Goal: Task Accomplishment & Management: Complete application form

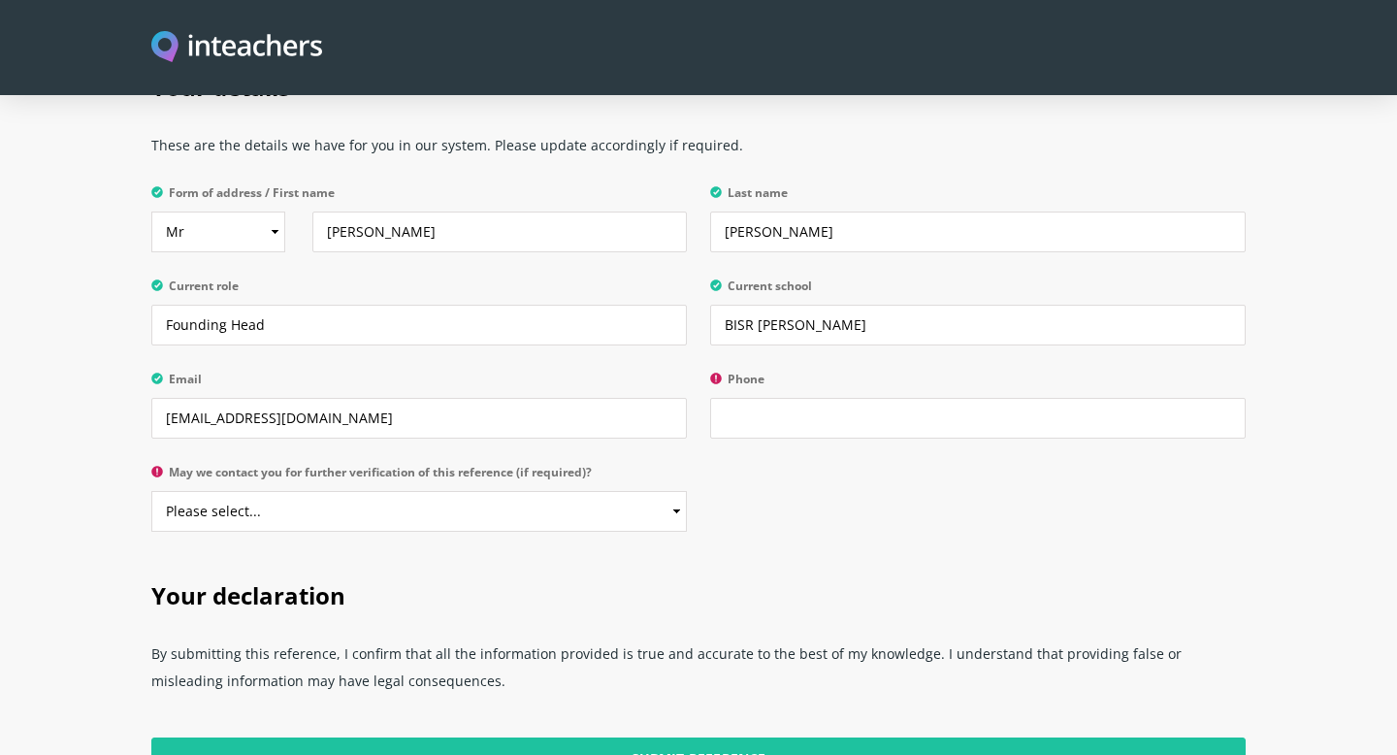
scroll to position [3749, 0]
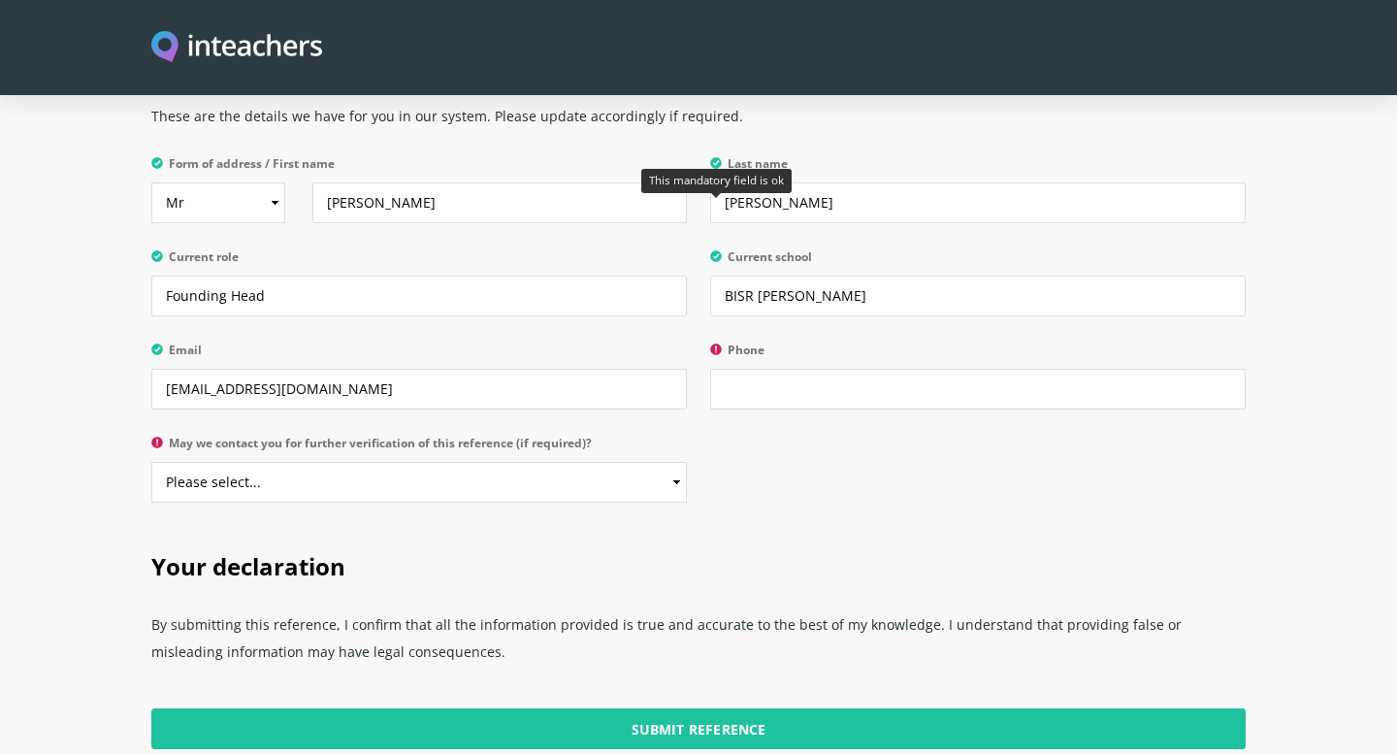
click at [717, 250] on icon at bounding box center [716, 256] width 12 height 12
click at [717, 275] on input "BISR [PERSON_NAME]" at bounding box center [977, 295] width 535 height 41
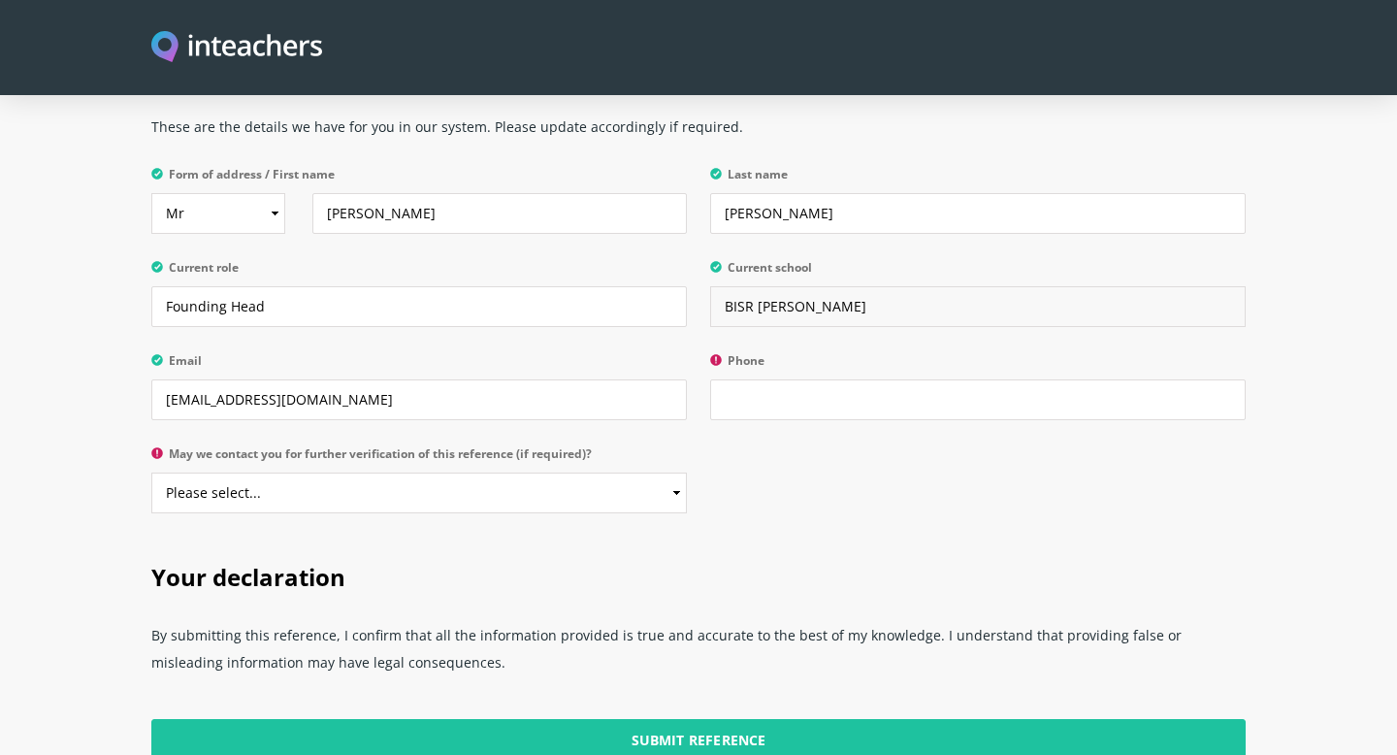
click at [760, 286] on input "BISR [PERSON_NAME]" at bounding box center [977, 306] width 535 height 41
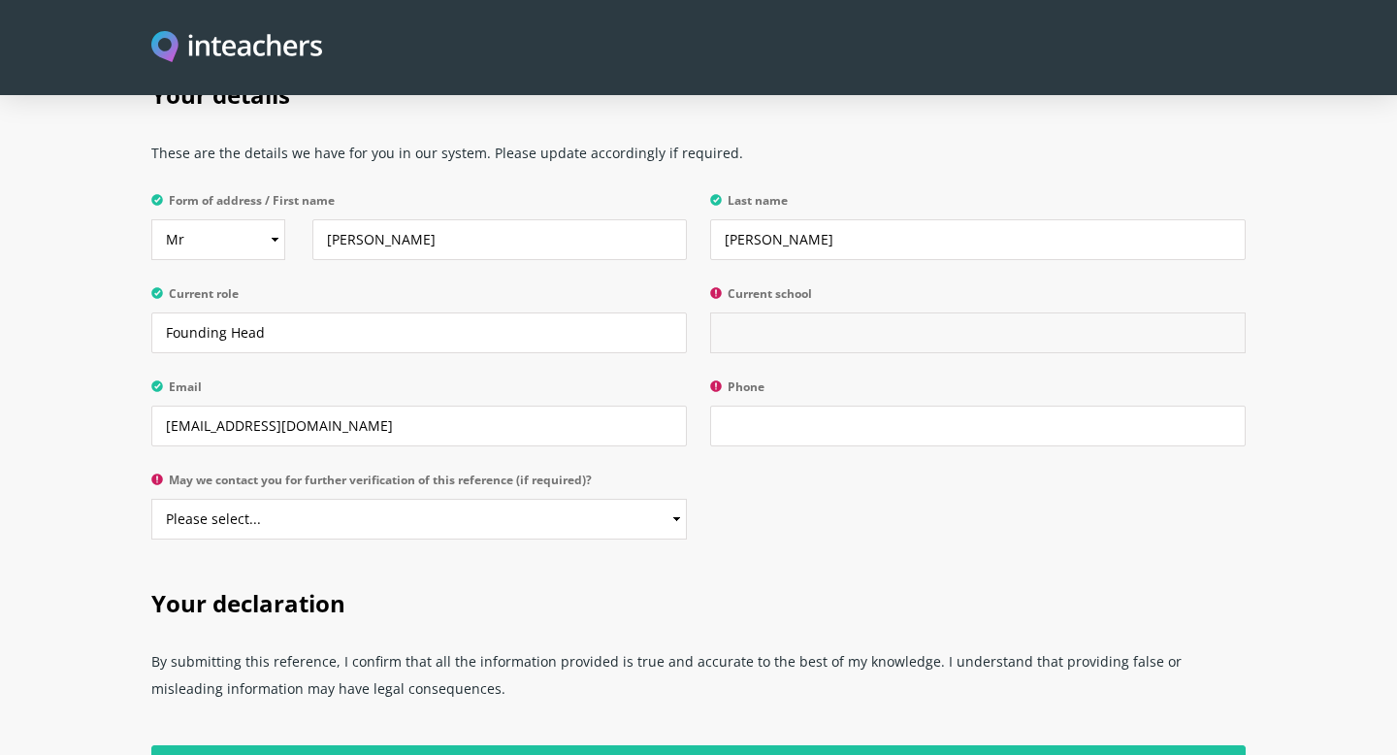
scroll to position [3715, 0]
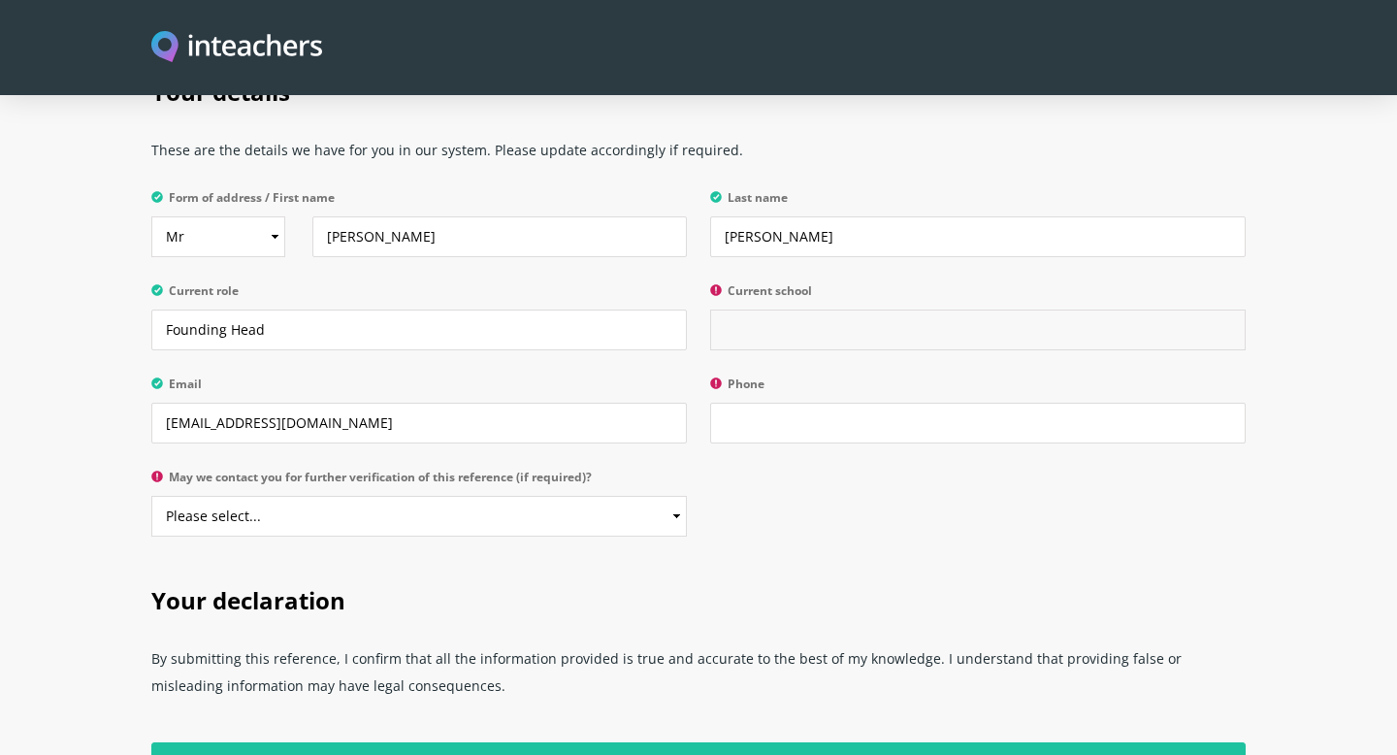
click at [754, 309] on input "Current school" at bounding box center [977, 329] width 535 height 41
type input "[PERSON_NAME]"
click at [573, 463] on p "May we contact you for further verification of this reference (if required)? Pl…" at bounding box center [424, 509] width 547 height 93
click at [579, 496] on select "Please select... Yes No" at bounding box center [418, 516] width 535 height 41
select select "No"
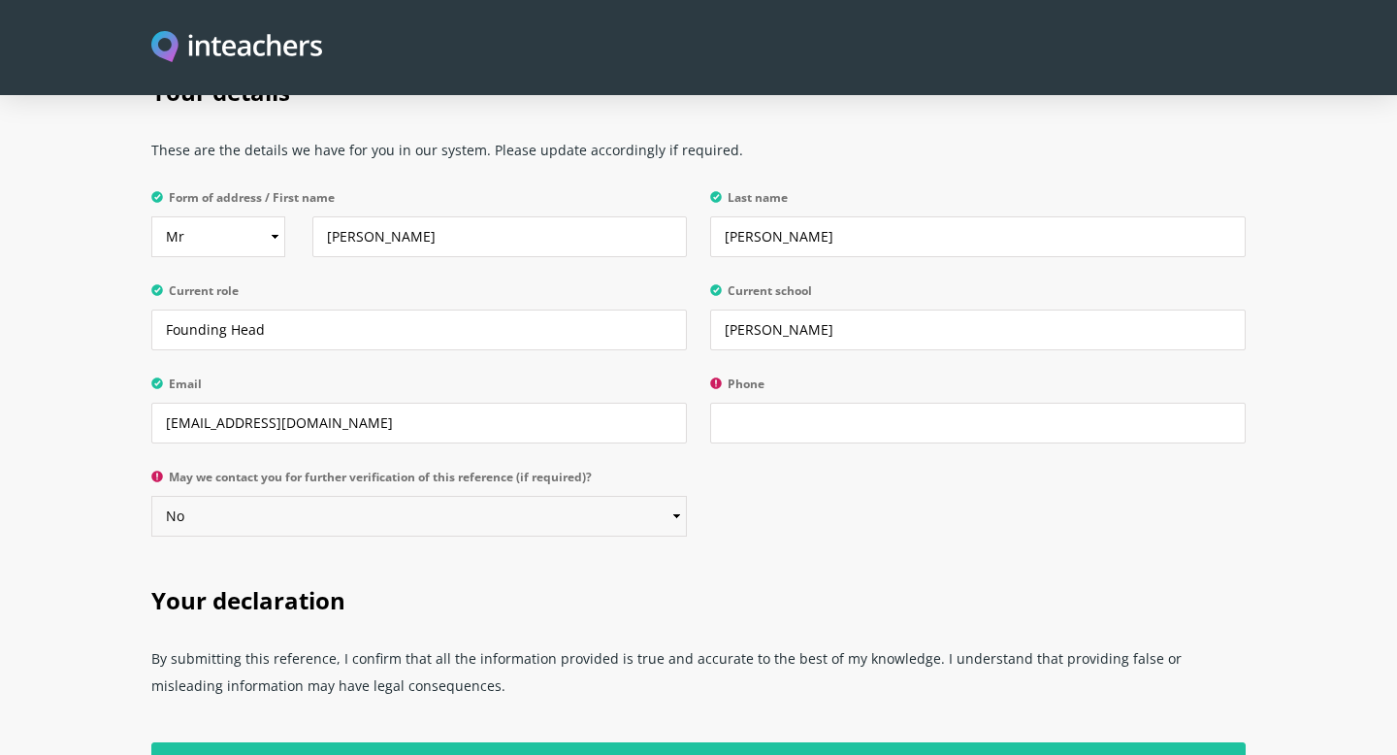
click at [151, 496] on select "Please select... Yes No" at bounding box center [418, 516] width 535 height 41
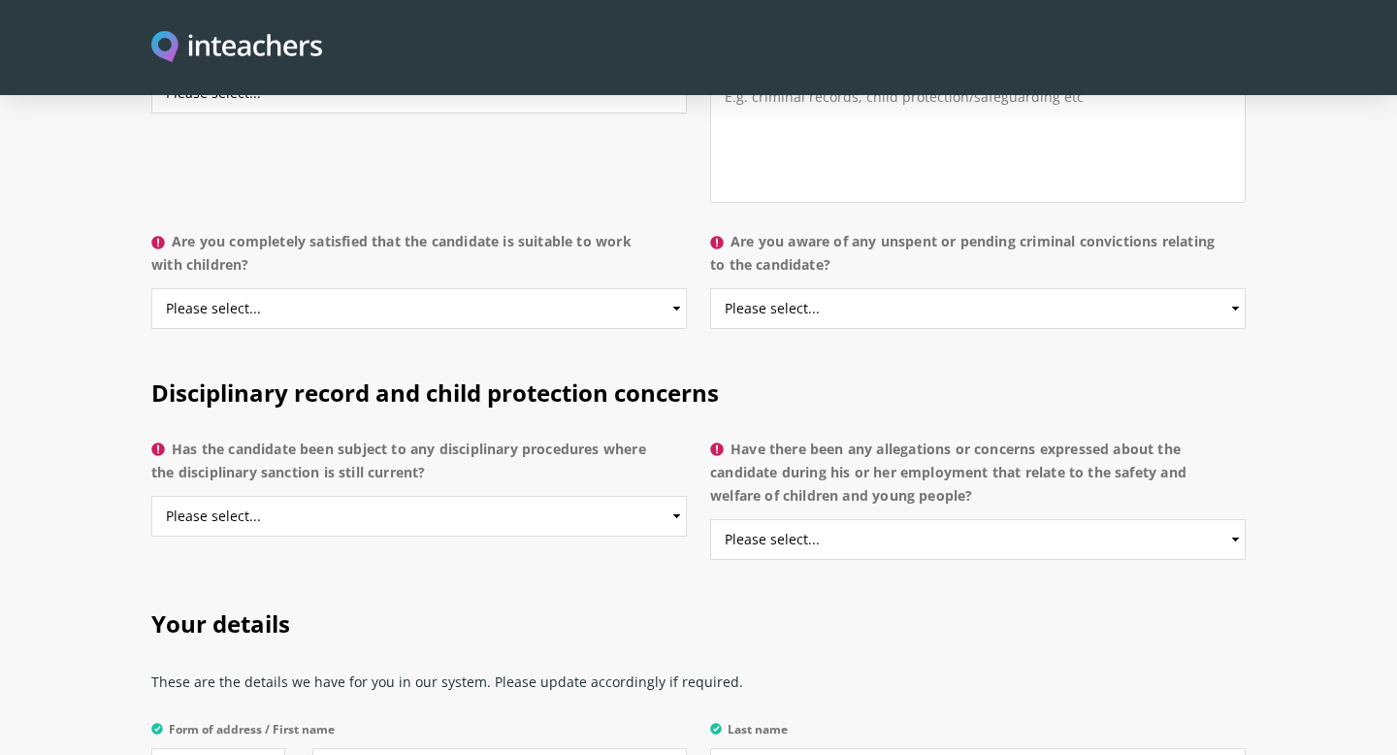
scroll to position [3143, 0]
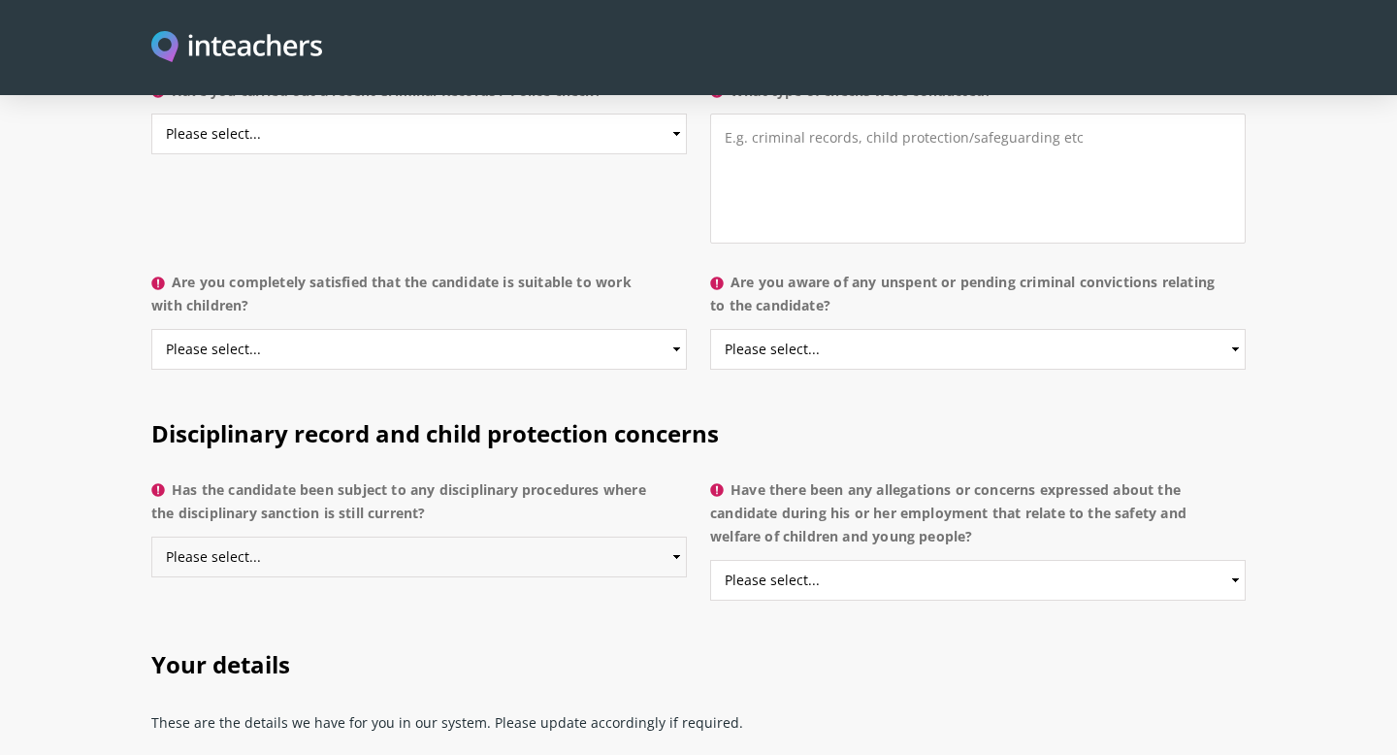
click at [533, 536] on select "Please select... Yes No Do not know" at bounding box center [418, 556] width 535 height 41
select select "No"
click at [151, 536] on select "Please select... Yes No Do not know" at bounding box center [418, 556] width 535 height 41
click at [769, 560] on select "Please select... Yes No Do not know" at bounding box center [977, 580] width 535 height 41
select select "No"
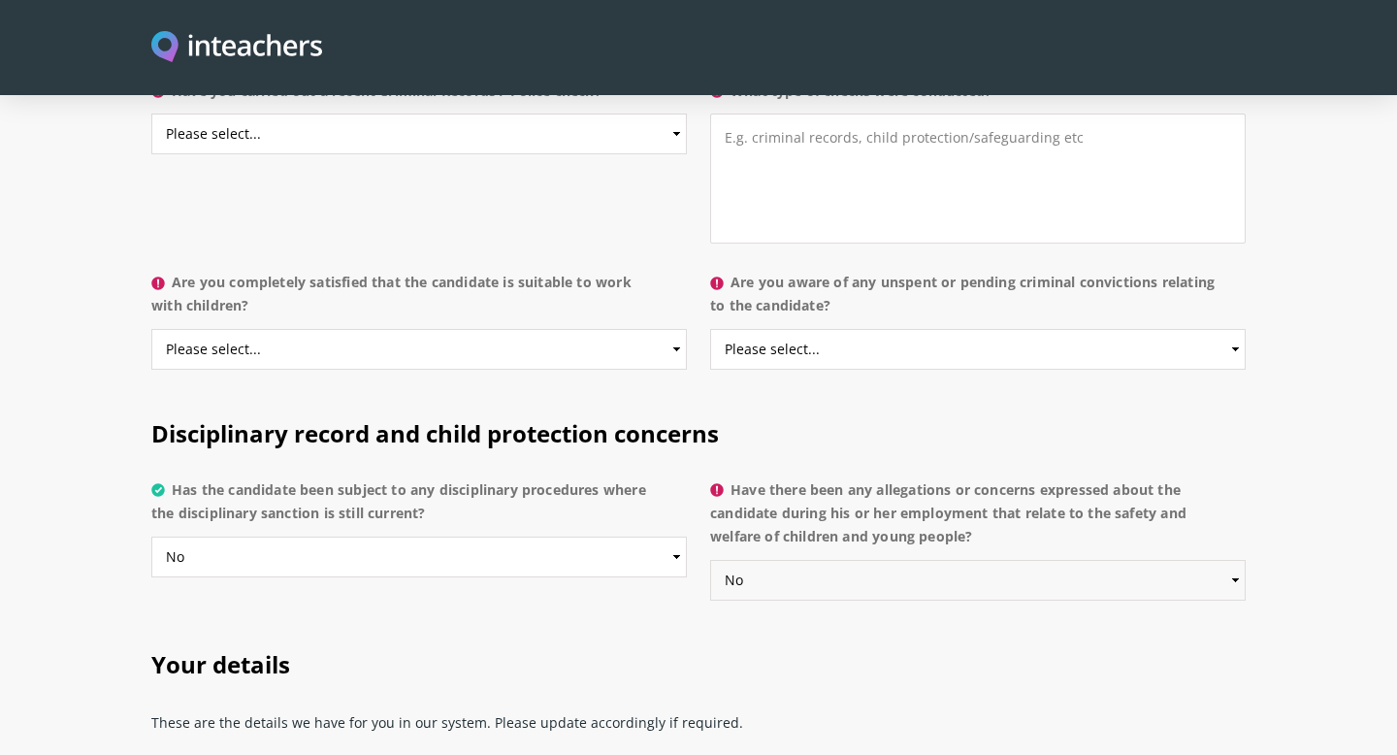
click at [710, 560] on select "Please select... Yes No Do not know" at bounding box center [977, 580] width 535 height 41
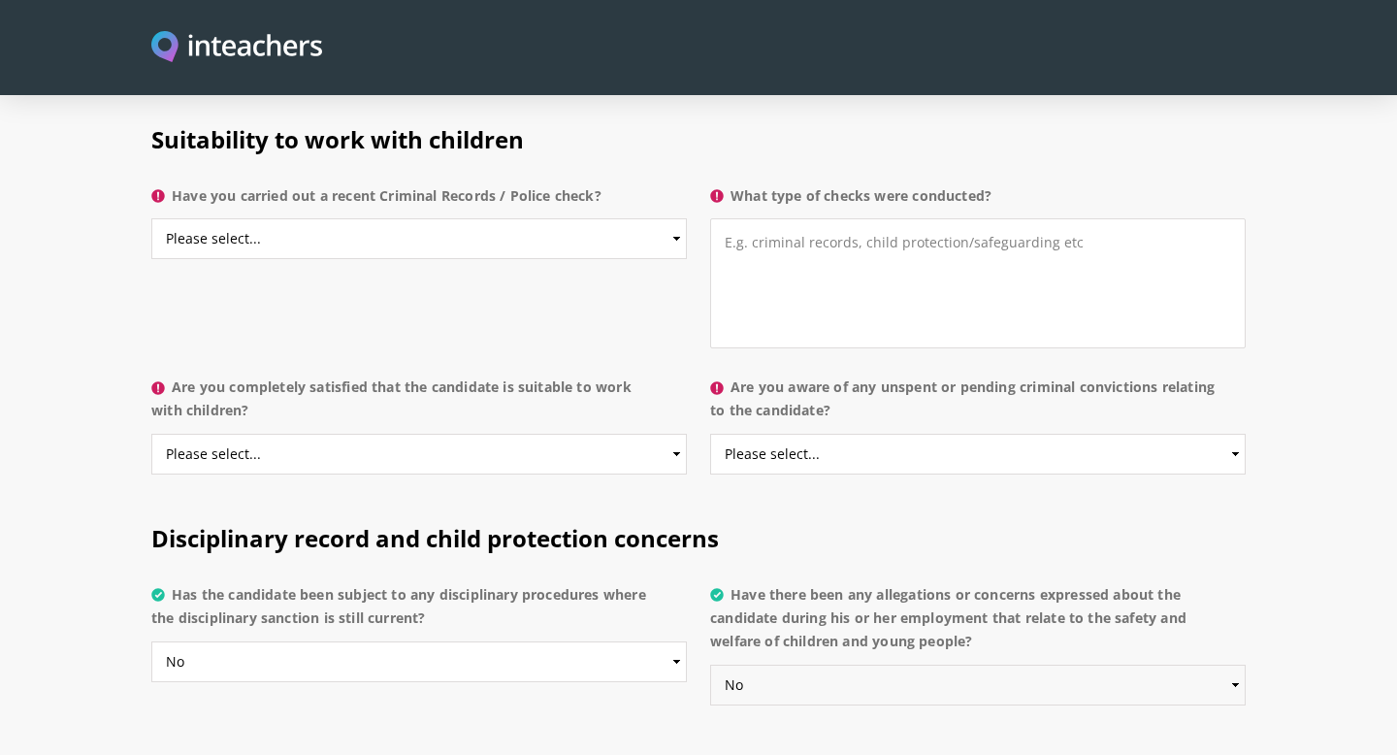
scroll to position [3036, 0]
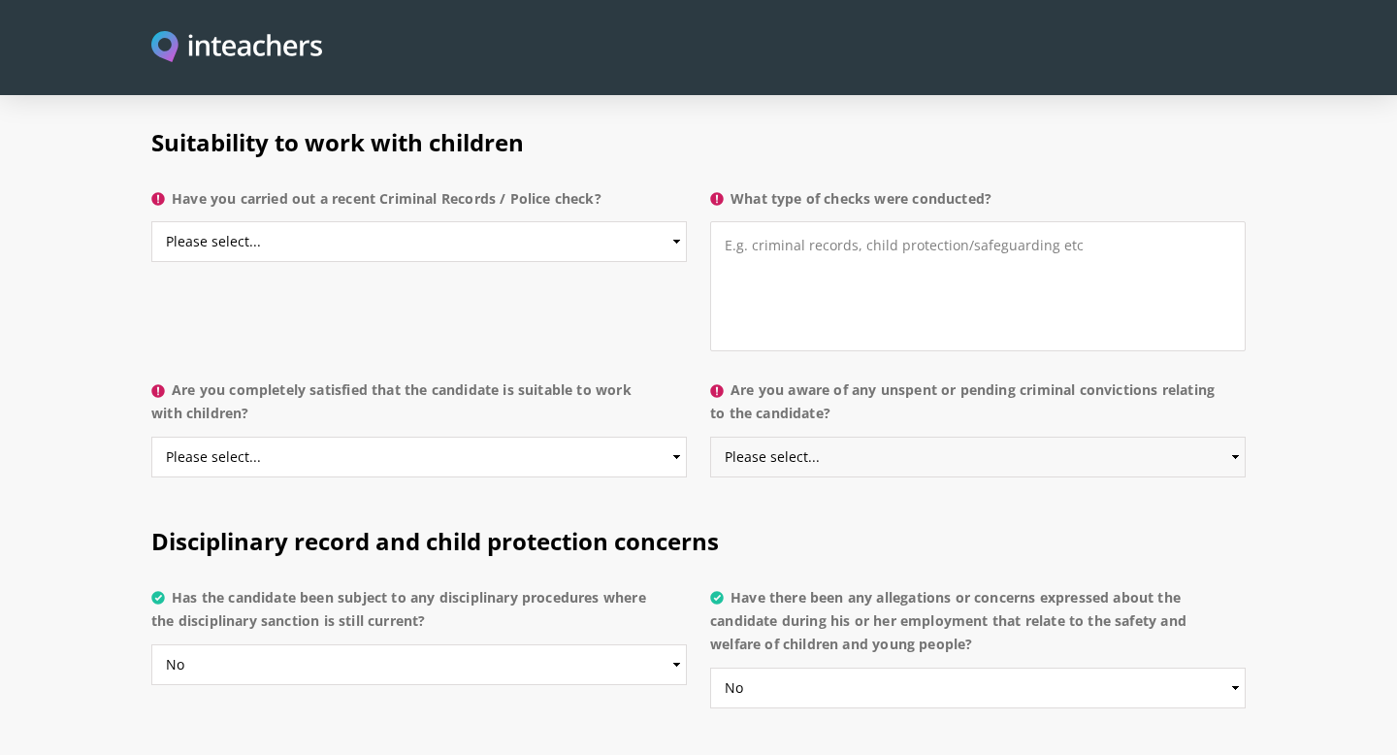
click at [805, 436] on select "Please select... Yes No Do not know" at bounding box center [977, 456] width 535 height 41
select select "No"
click at [710, 436] on select "Please select... Yes No Do not know" at bounding box center [977, 456] width 535 height 41
click at [639, 436] on select "Please select... Yes No Do not know" at bounding box center [418, 456] width 535 height 41
select select "Yes"
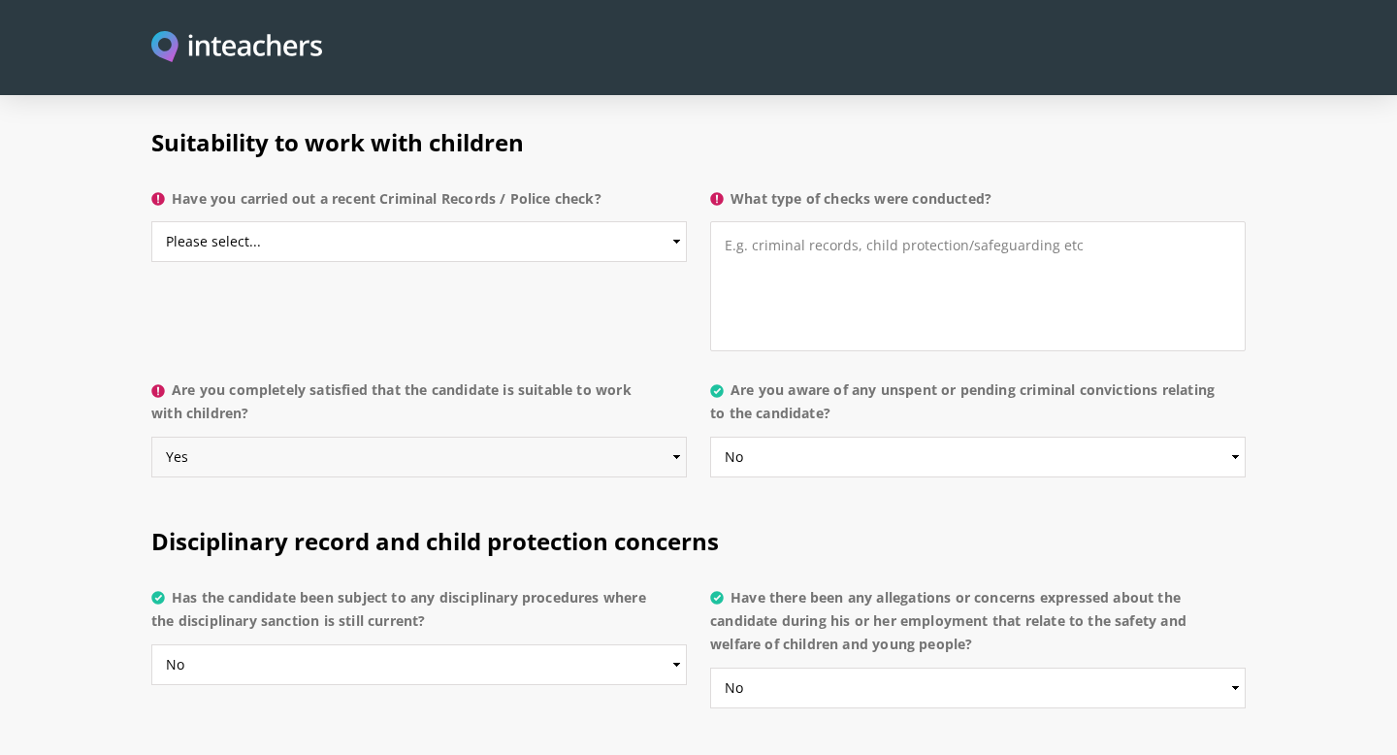
click at [151, 436] on select "Please select... Yes No Do not know" at bounding box center [418, 456] width 535 height 41
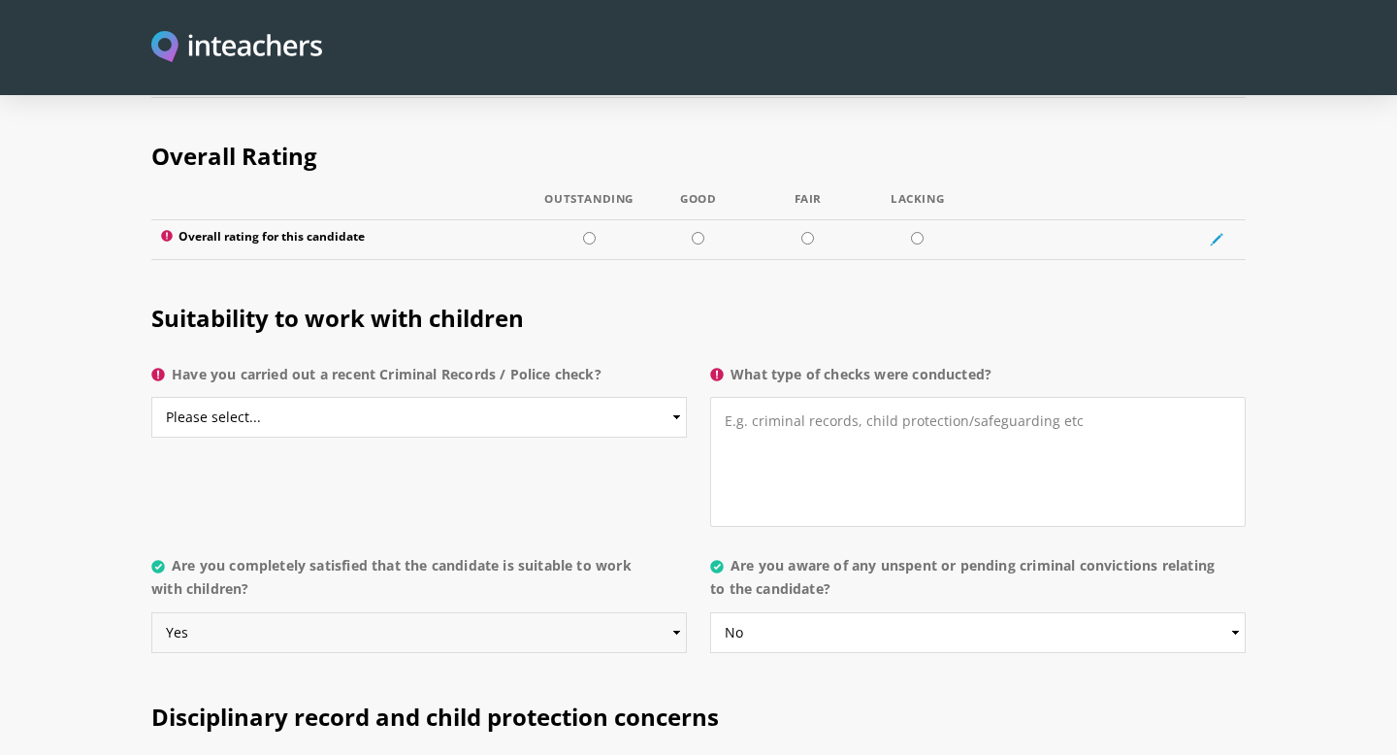
scroll to position [2854, 0]
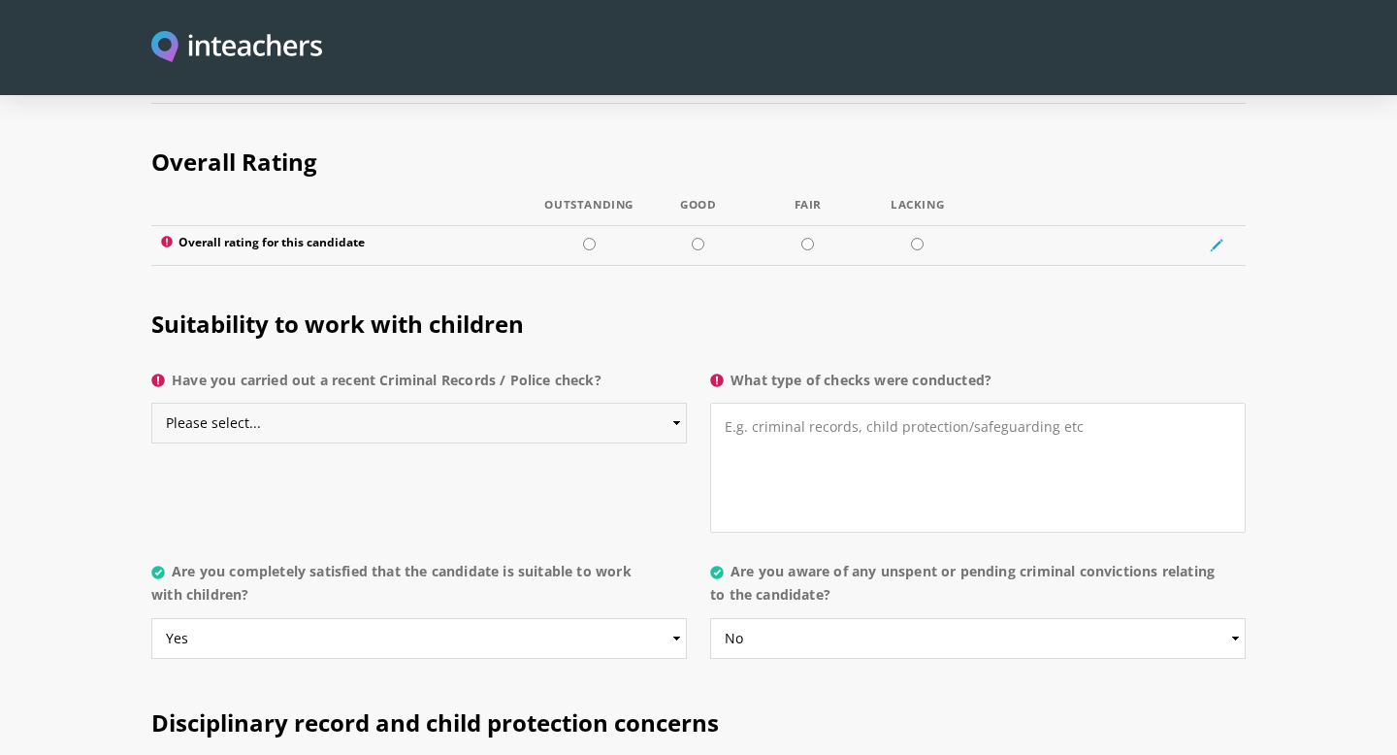
click at [640, 402] on select "Please select... Yes No Do not know" at bounding box center [418, 422] width 535 height 41
select select "Yes"
click at [151, 402] on select "Please select... Yes No Do not know" at bounding box center [418, 422] width 535 height 41
click at [810, 402] on textarea "What type of checks were conducted?" at bounding box center [977, 467] width 535 height 130
type textarea "S"
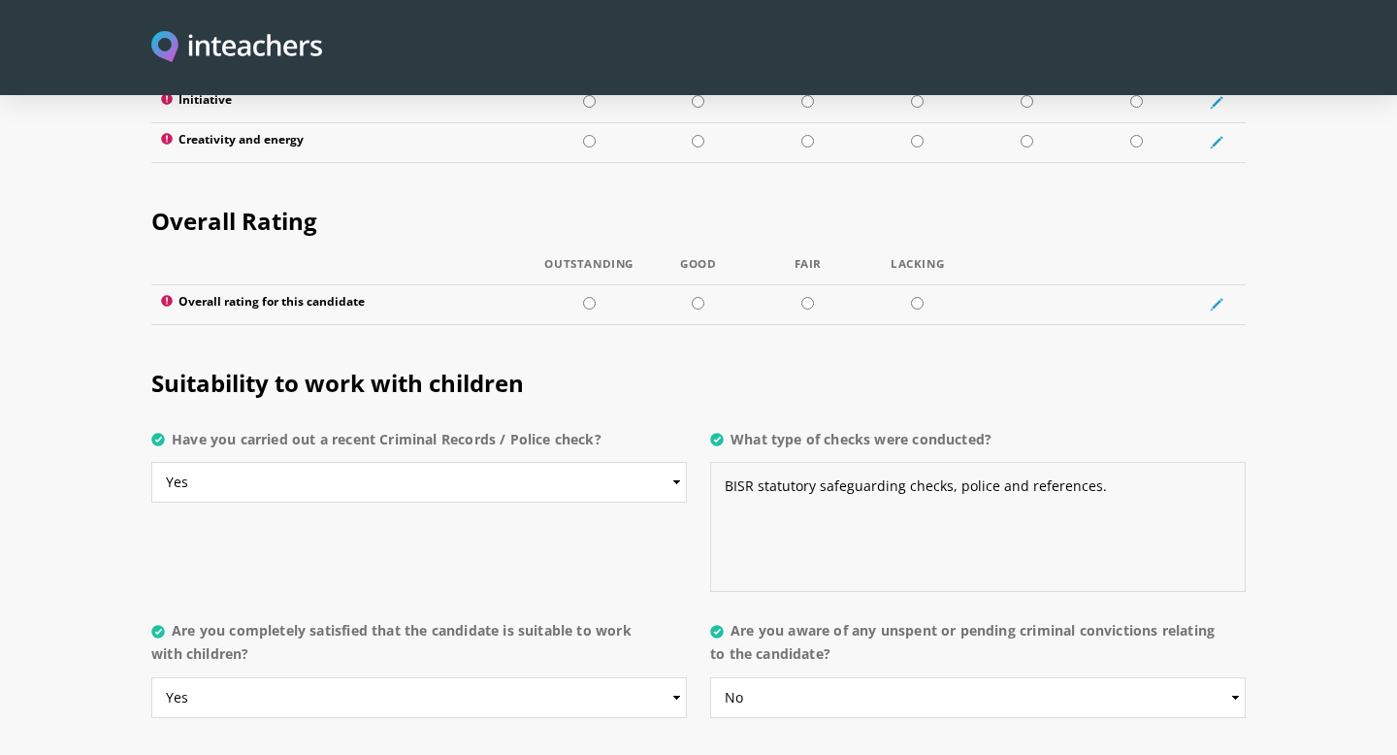
scroll to position [2743, 0]
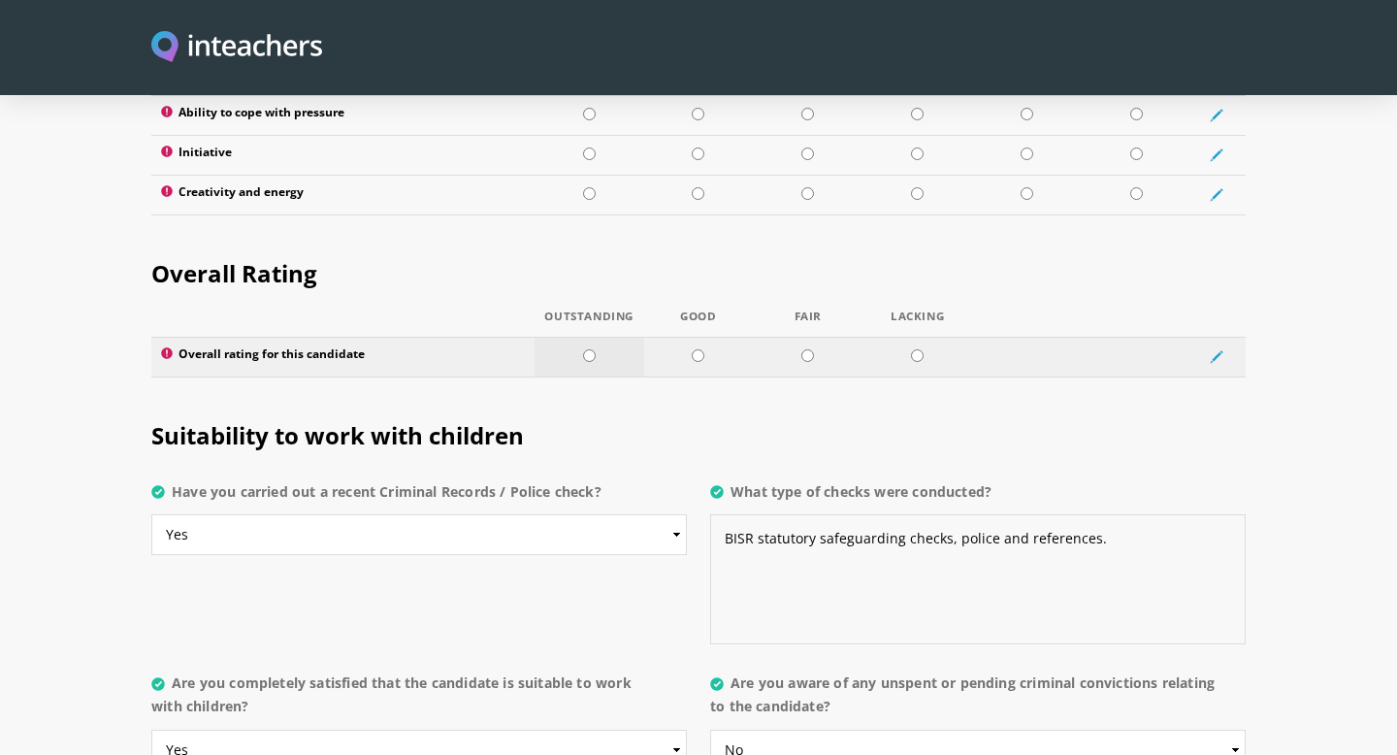
type textarea "BISR statutory safeguarding checks, police and references."
click at [591, 349] on input "radio" at bounding box center [589, 355] width 13 height 13
radio input "true"
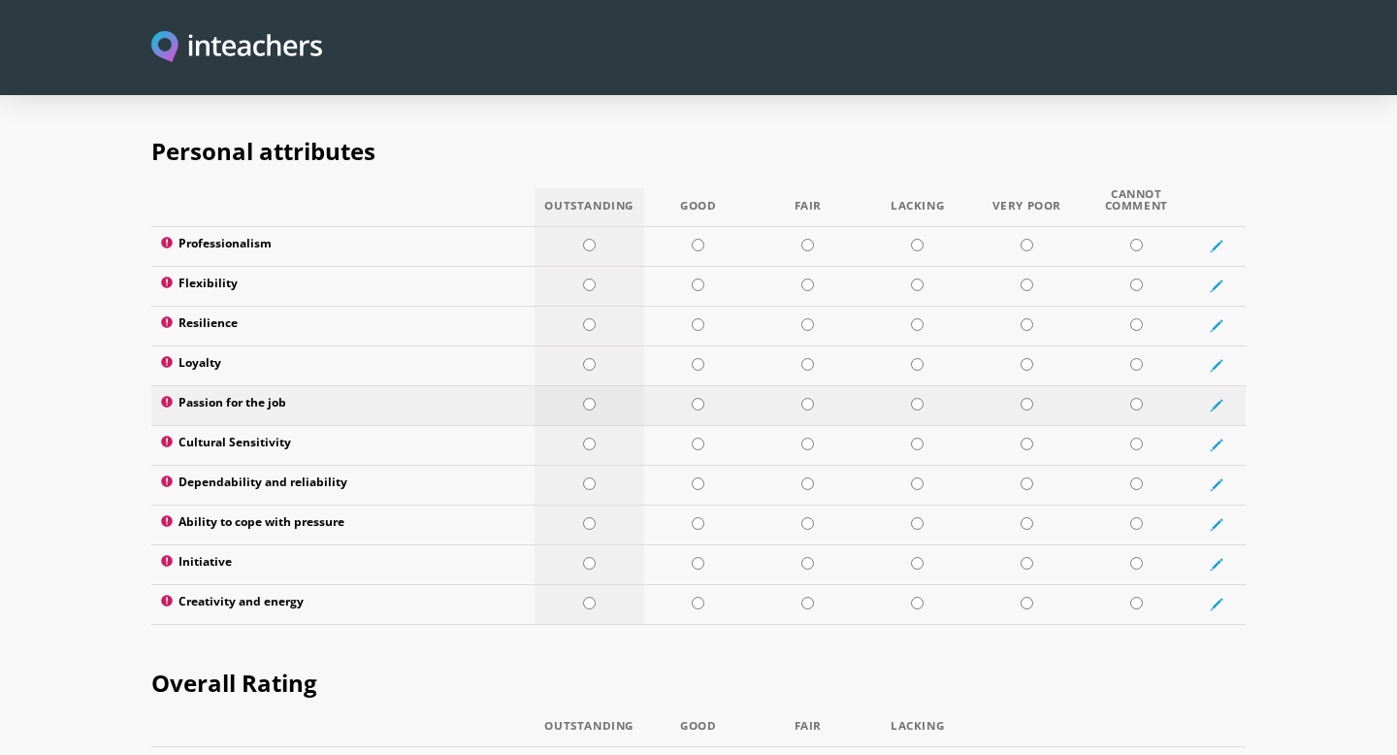
scroll to position [2309, 0]
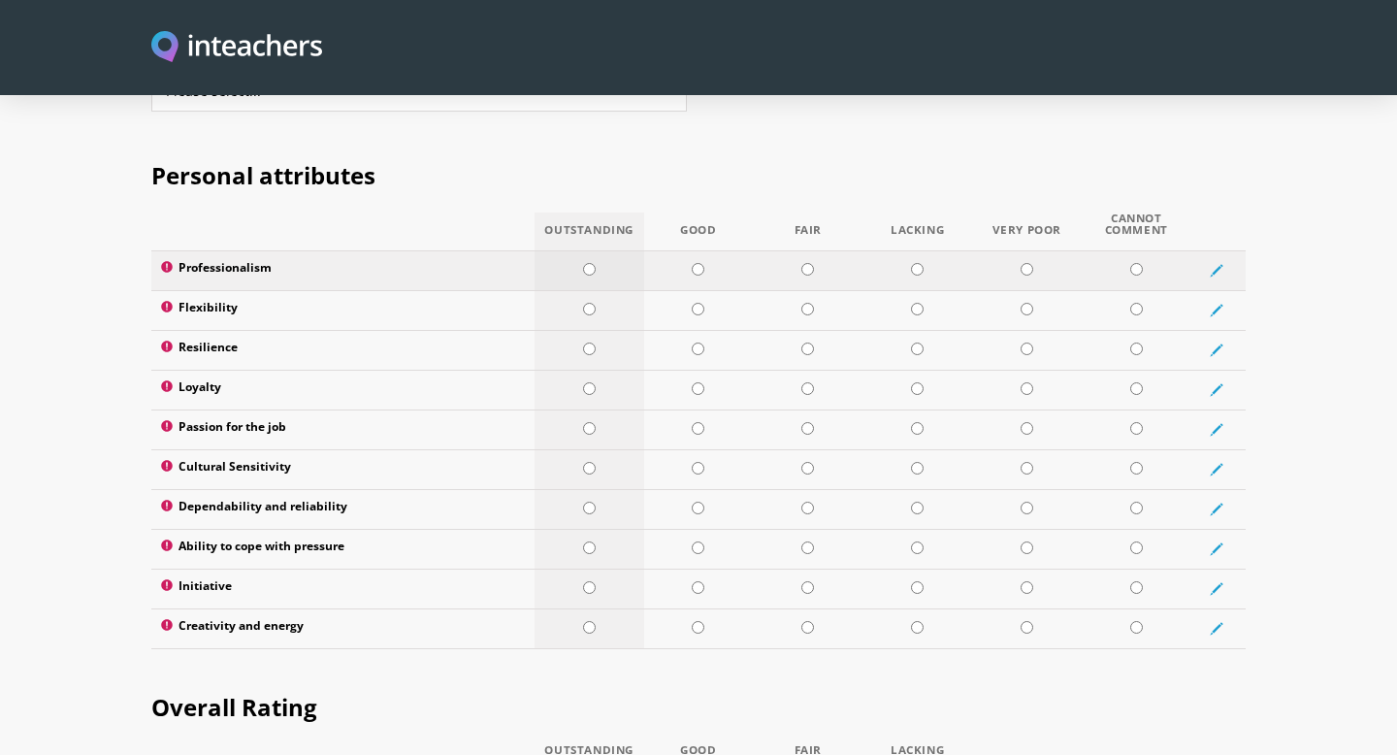
click at [588, 263] on input "radio" at bounding box center [589, 269] width 13 height 13
radio input "true"
click at [697, 303] on input "radio" at bounding box center [697, 309] width 13 height 13
radio input "true"
click at [700, 342] on input "radio" at bounding box center [697, 348] width 13 height 13
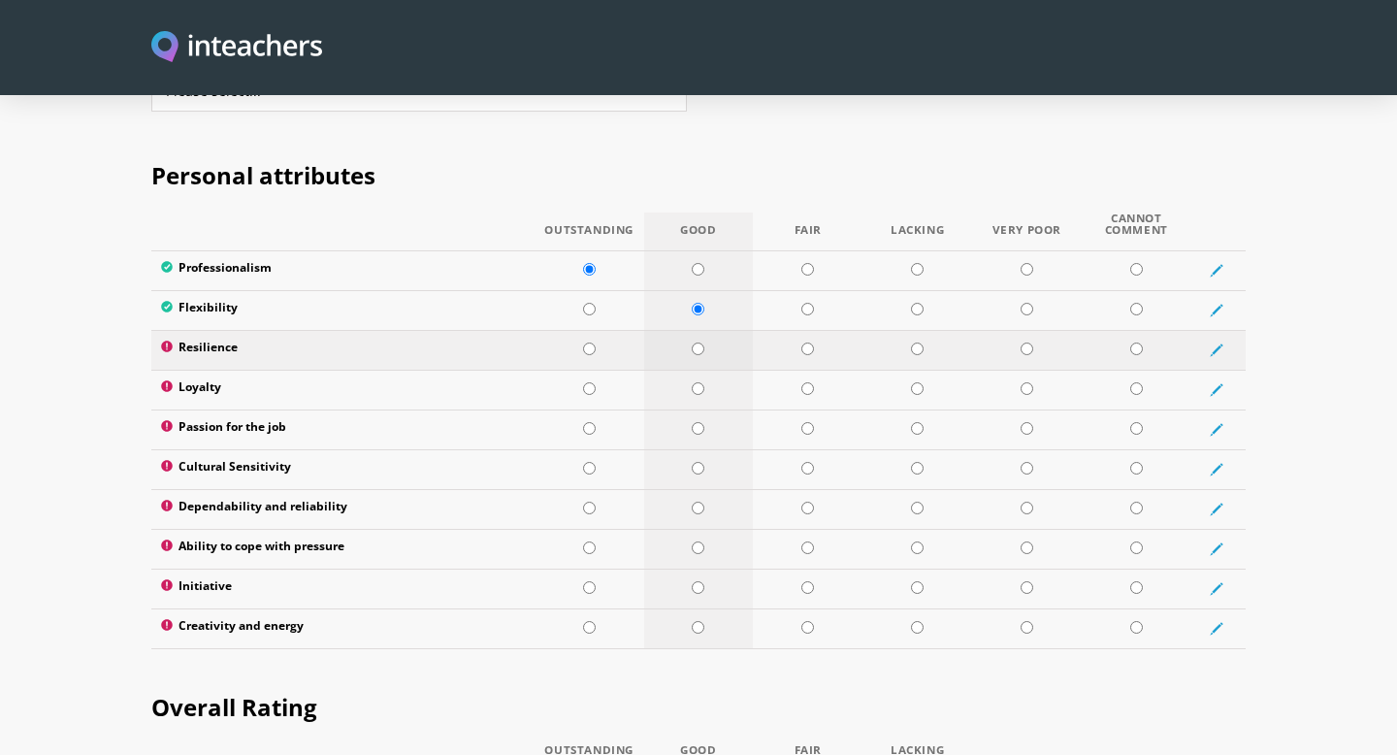
radio input "true"
click at [695, 382] on input "radio" at bounding box center [697, 388] width 13 height 13
radio input "true"
click at [593, 382] on input "radio" at bounding box center [589, 388] width 13 height 13
radio input "true"
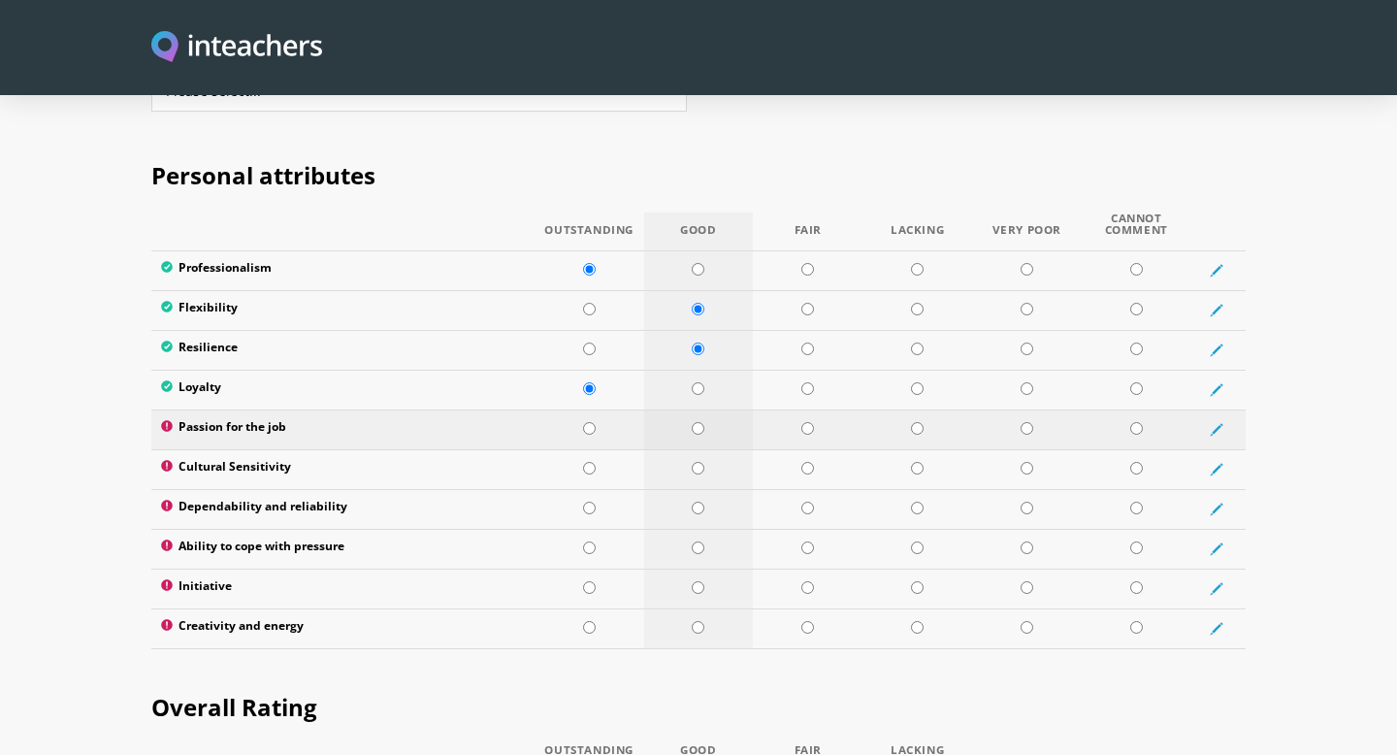
click at [692, 422] on input "radio" at bounding box center [697, 428] width 13 height 13
radio input "true"
click at [694, 449] on td at bounding box center [699, 469] width 110 height 40
radio input "true"
click at [694, 501] on input "radio" at bounding box center [697, 507] width 13 height 13
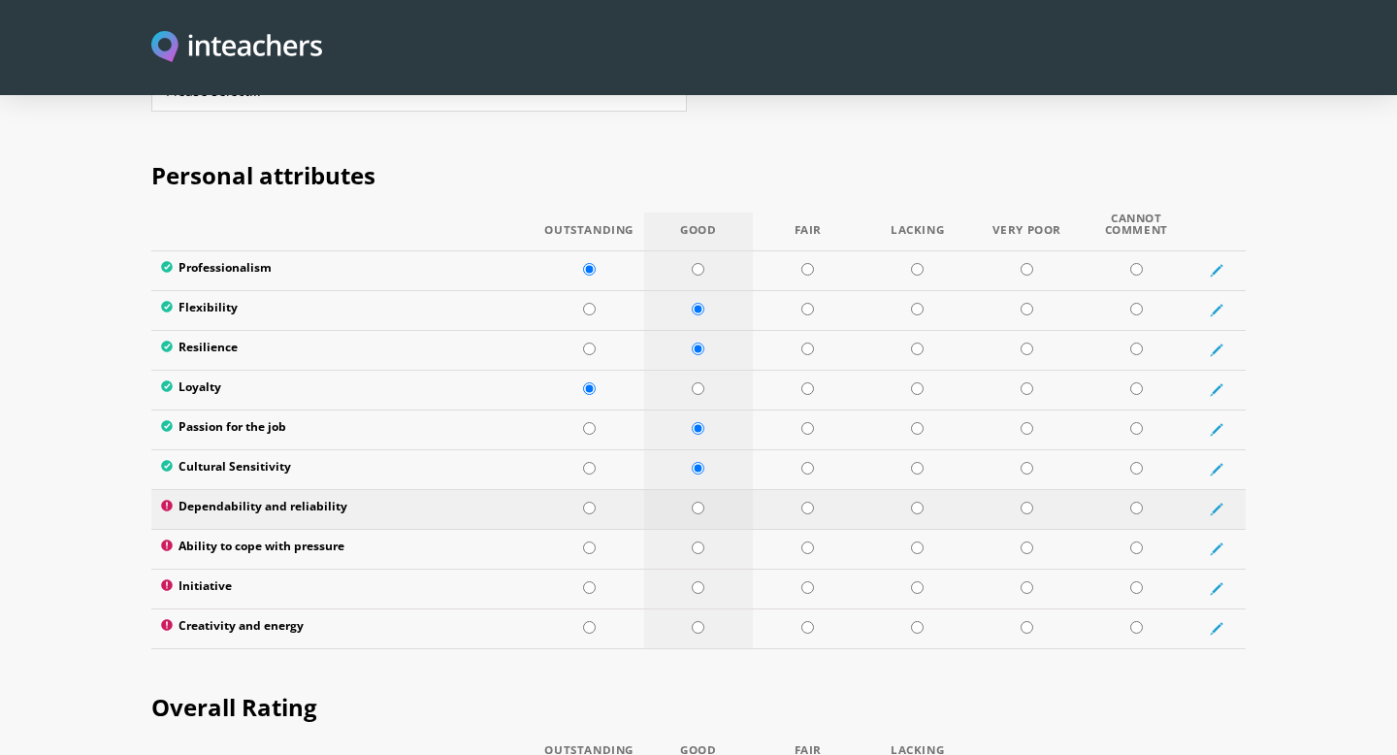
radio input "true"
click at [588, 501] on input "radio" at bounding box center [589, 507] width 13 height 13
radio input "true"
click at [691, 501] on input "radio" at bounding box center [697, 507] width 13 height 13
radio input "true"
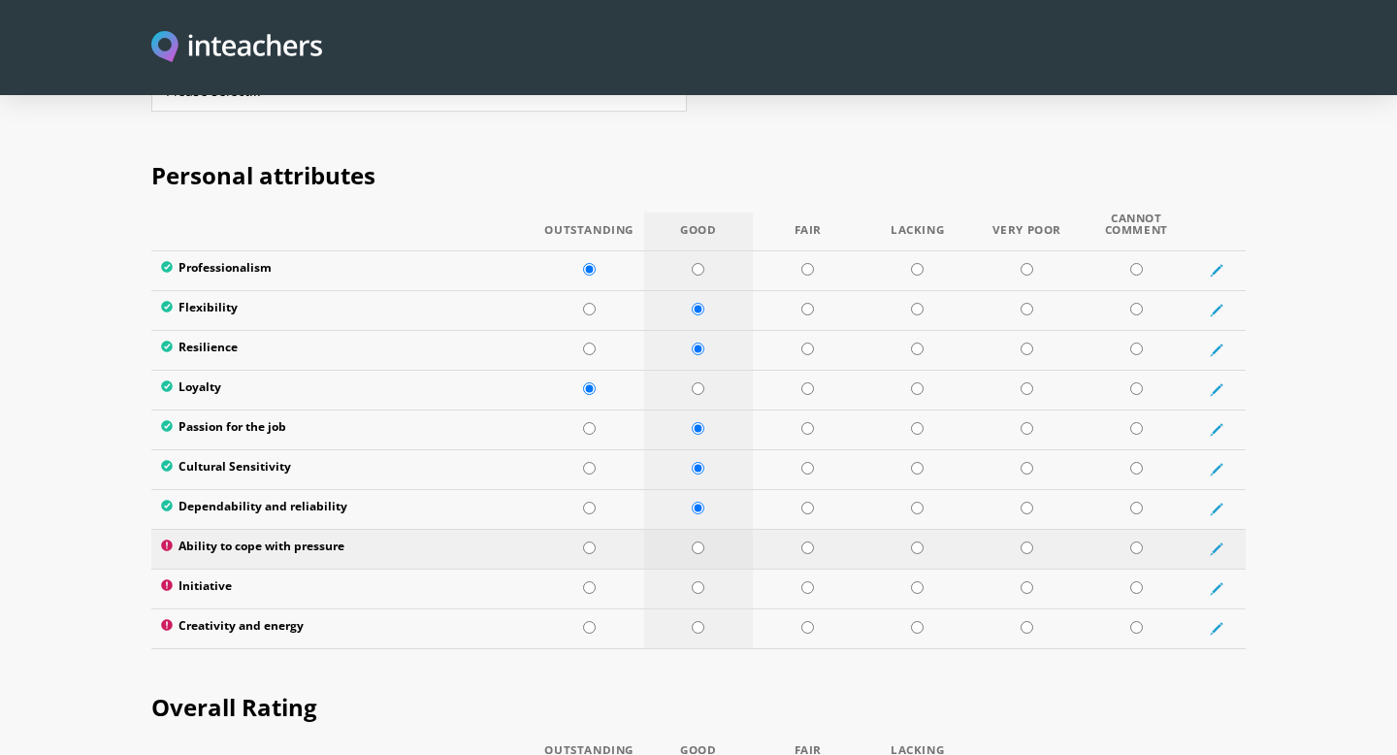
click at [700, 541] on input "radio" at bounding box center [697, 547] width 13 height 13
radio input "true"
click at [698, 581] on input "radio" at bounding box center [697, 587] width 13 height 13
radio input "true"
click at [699, 621] on input "radio" at bounding box center [697, 627] width 13 height 13
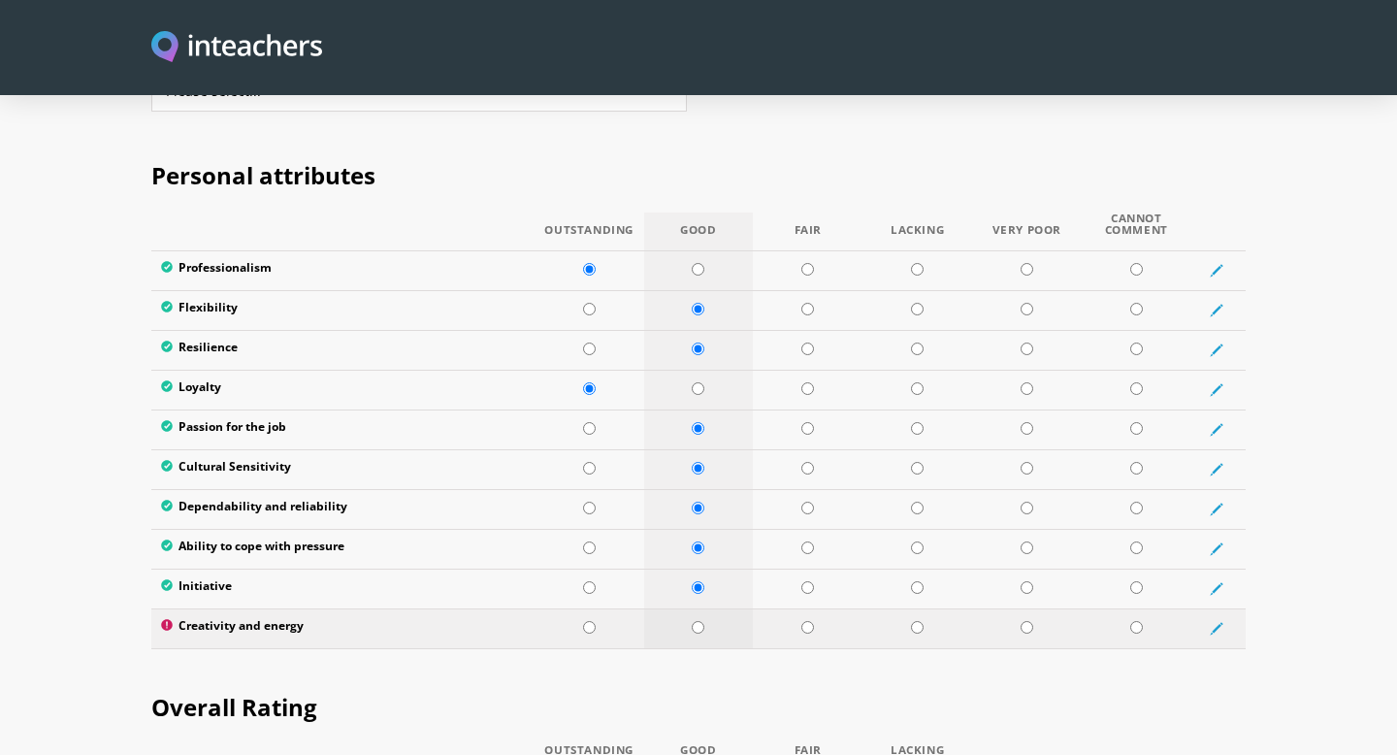
radio input "true"
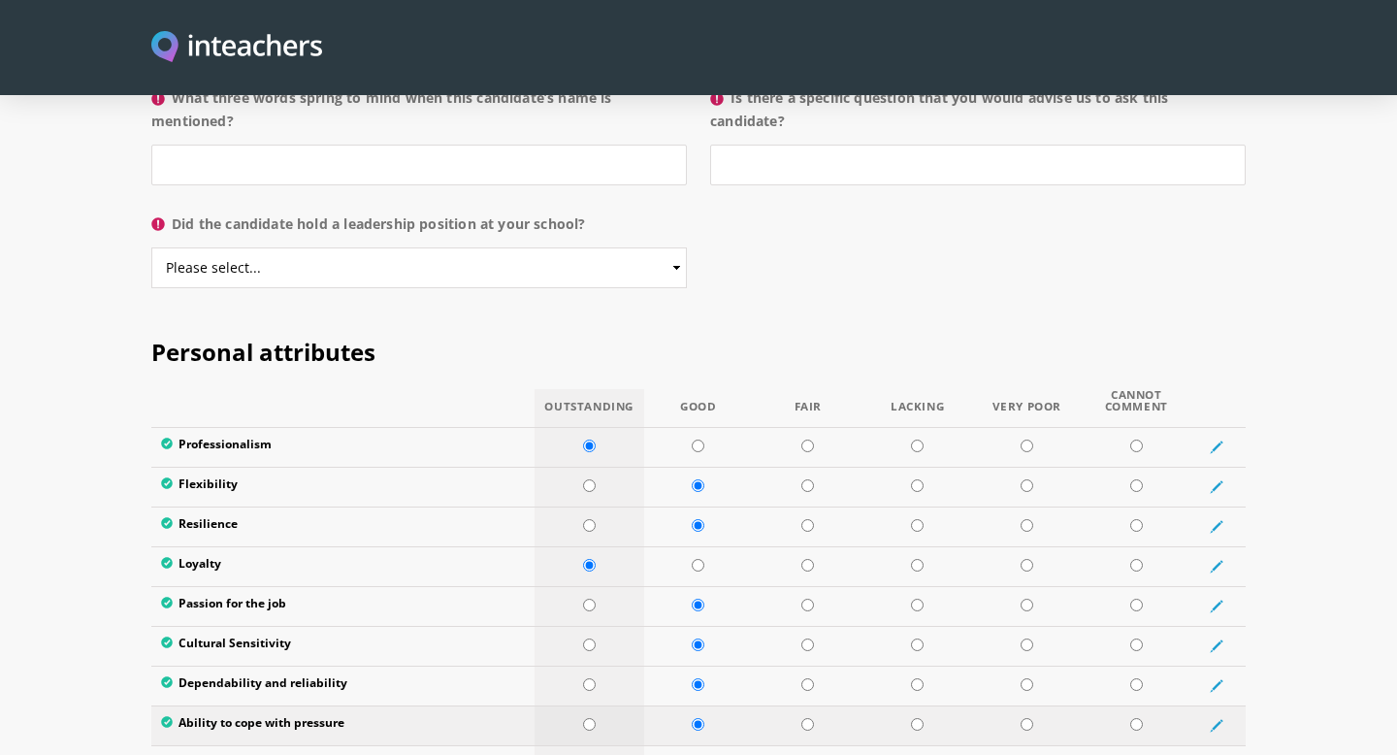
scroll to position [2117, 0]
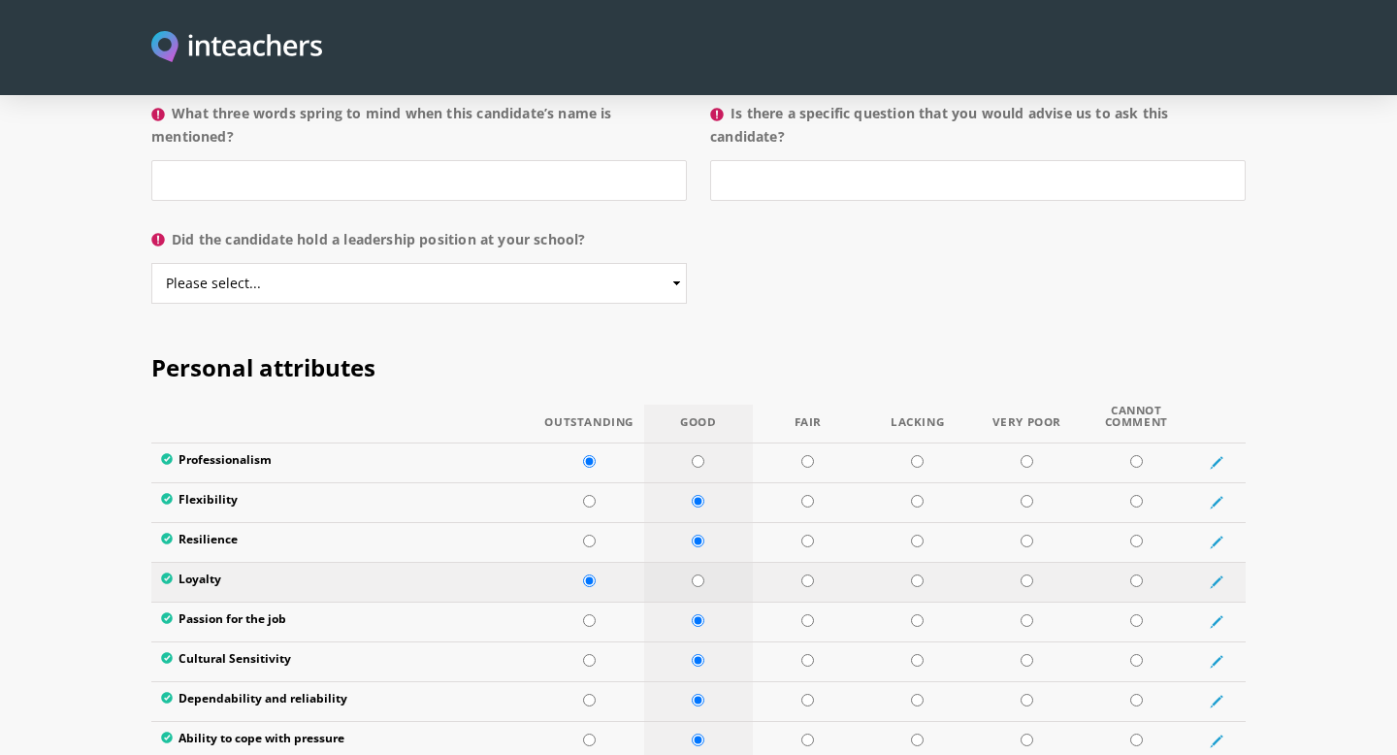
click at [696, 574] on input "radio" at bounding box center [697, 580] width 13 height 13
radio input "true"
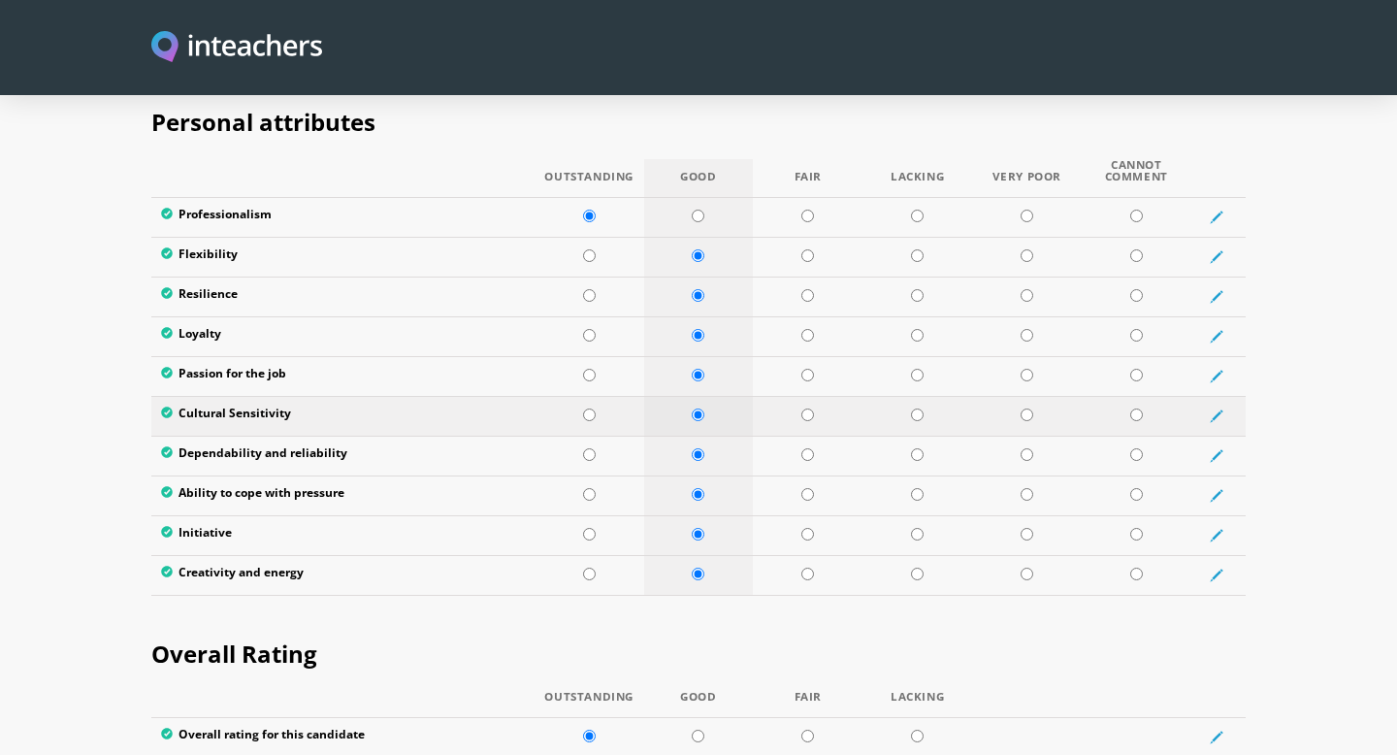
scroll to position [2364, 0]
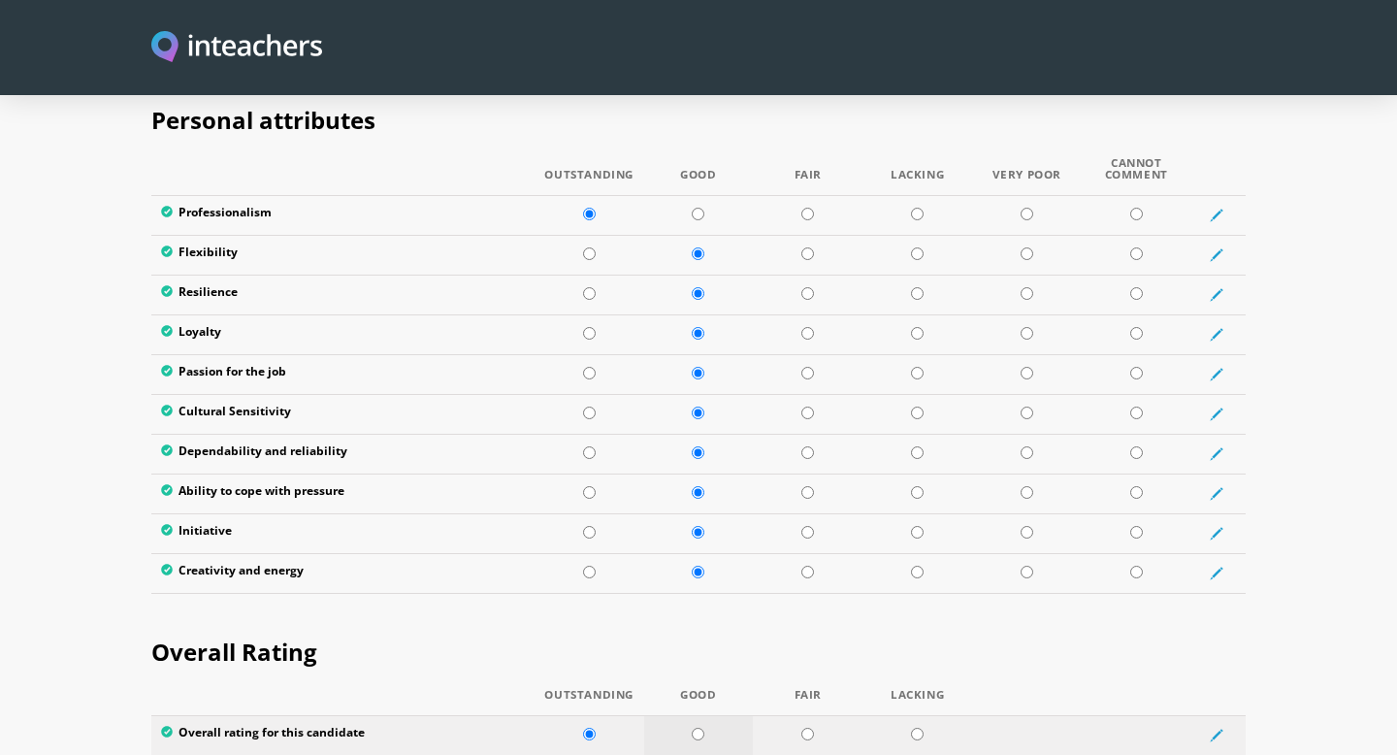
click at [697, 727] on input "radio" at bounding box center [697, 733] width 13 height 13
radio input "true"
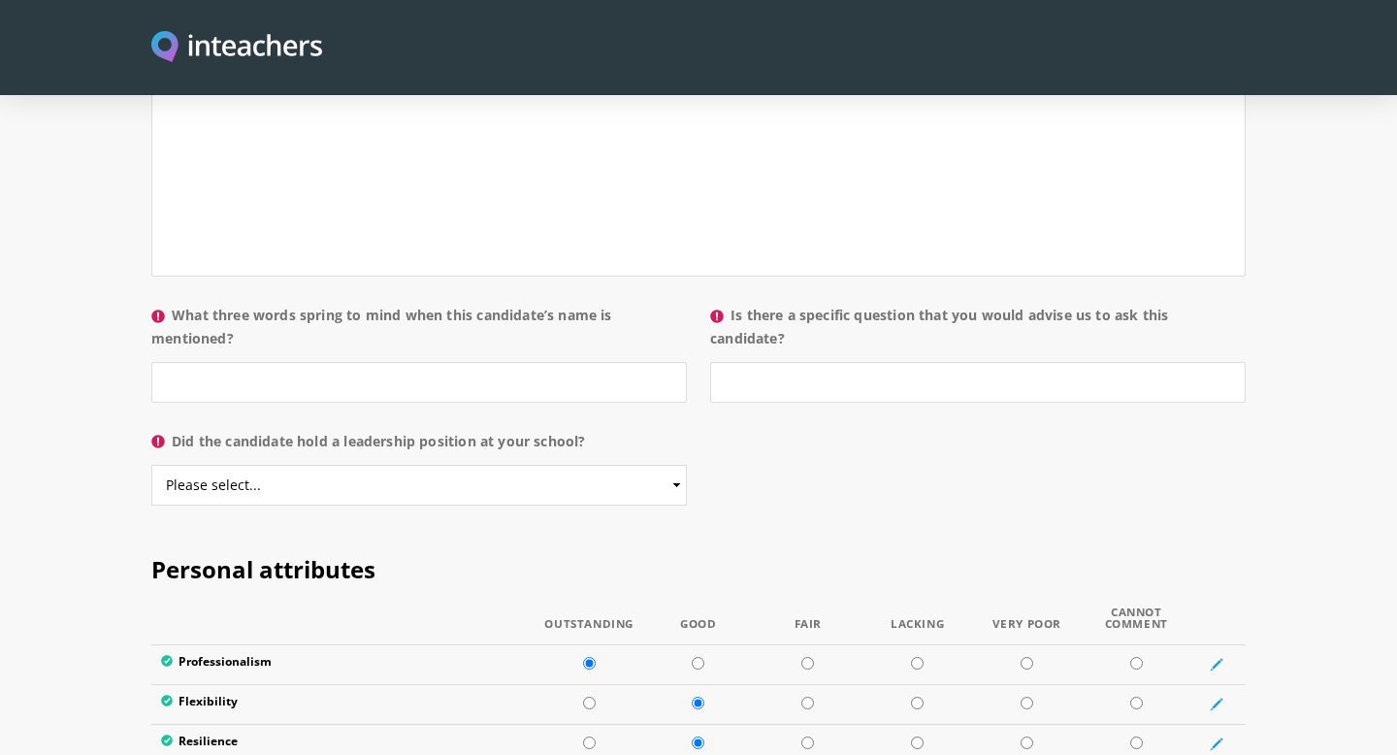
scroll to position [1895, 0]
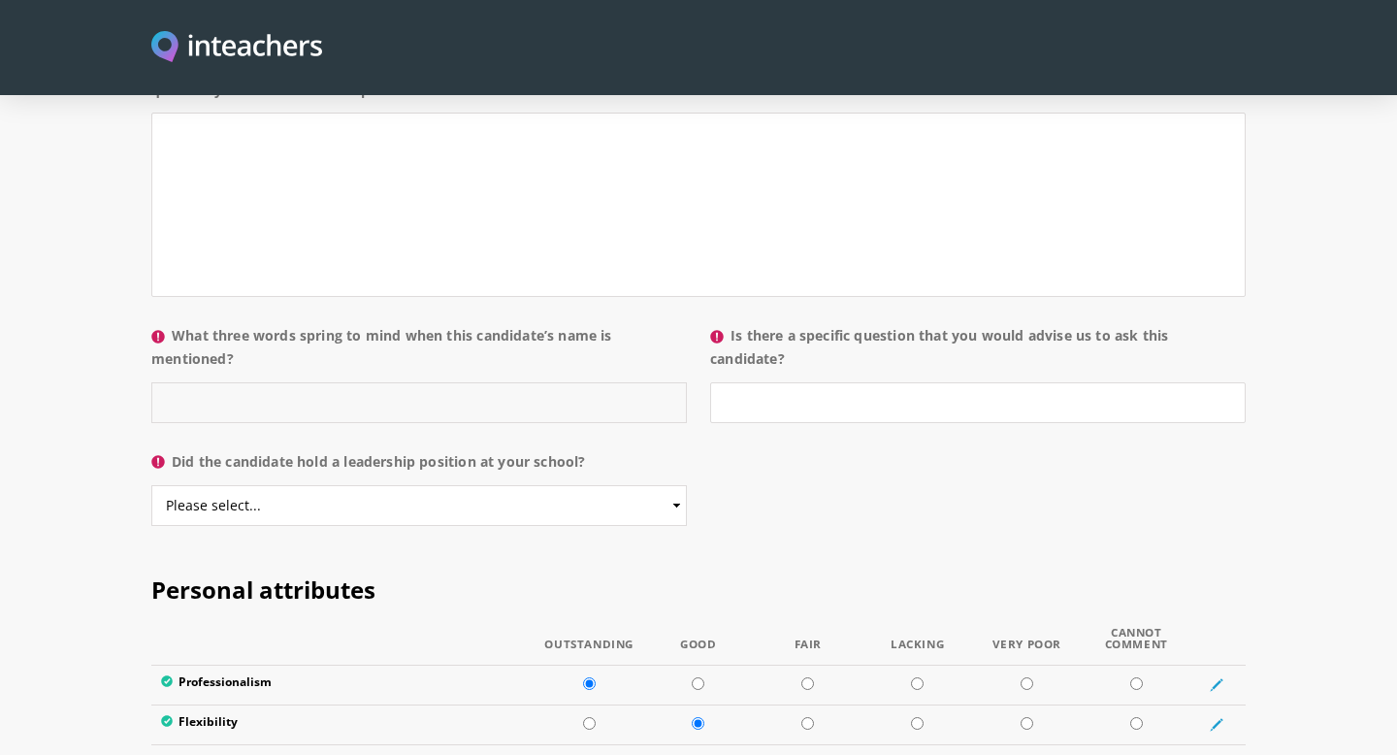
click at [492, 382] on input "What three words spring to mind when this candidate’s name is mentioned?" at bounding box center [418, 402] width 535 height 41
type input "Hard working, knowledgeable, disciplined"
click at [445, 485] on select "Please select... Yes No" at bounding box center [418, 505] width 535 height 41
select select "No"
click at [151, 485] on select "Please select... Yes No" at bounding box center [418, 505] width 535 height 41
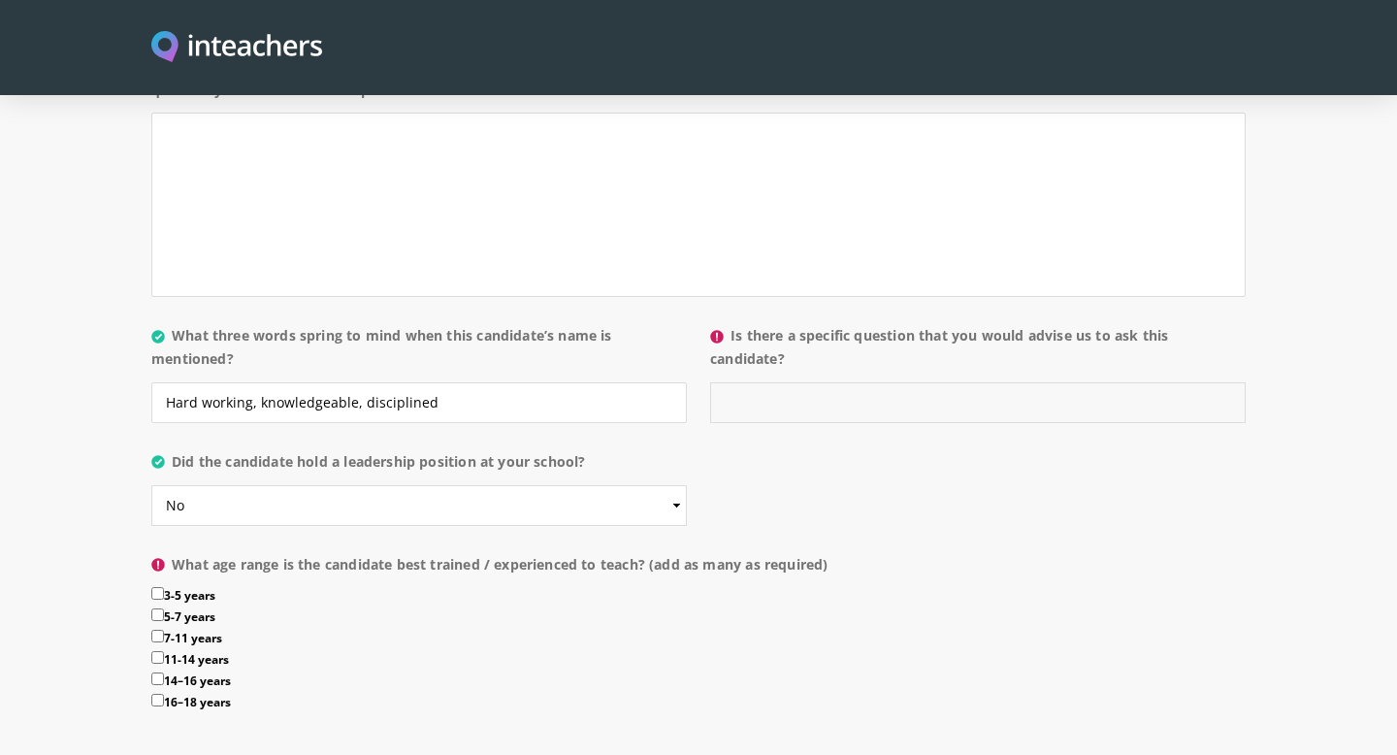
click at [754, 382] on input "Is there a specific question that you would advise us to ask this candidate?" at bounding box center [977, 402] width 535 height 41
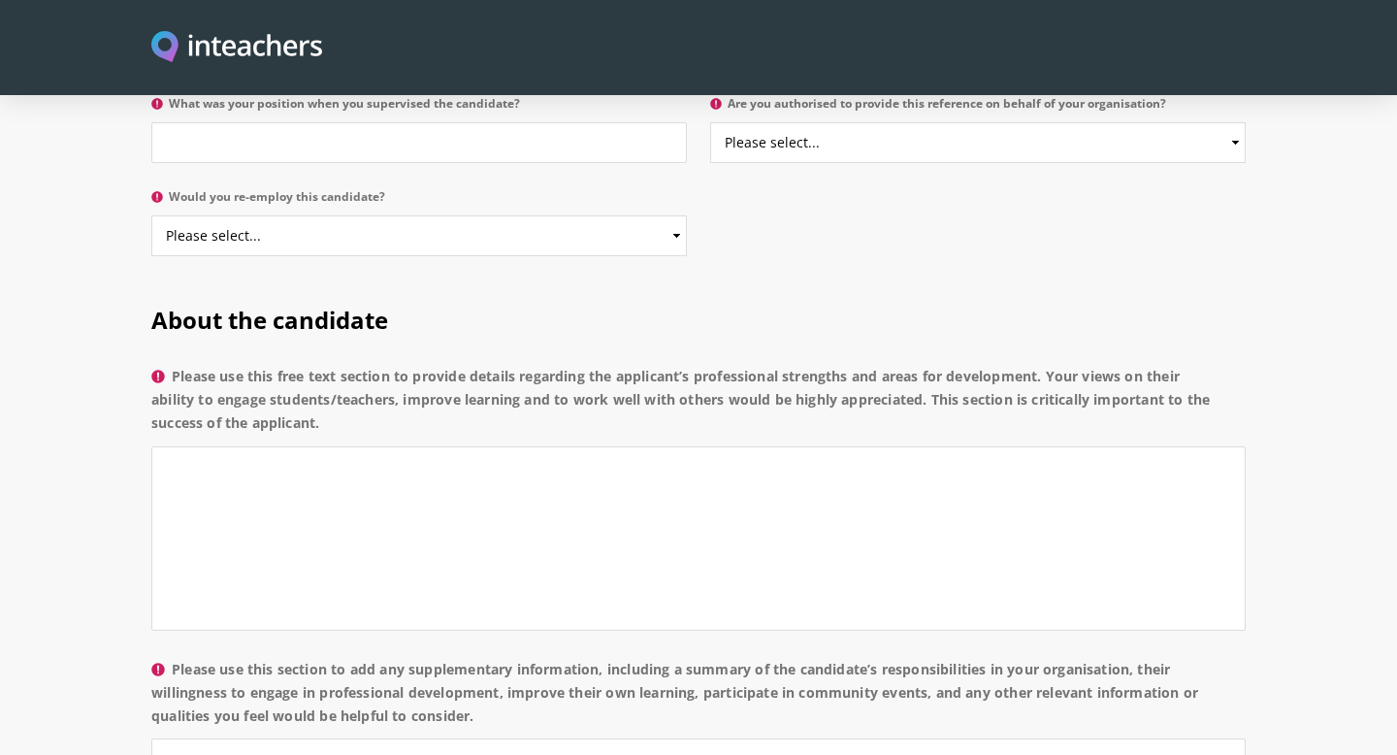
scroll to position [1294, 0]
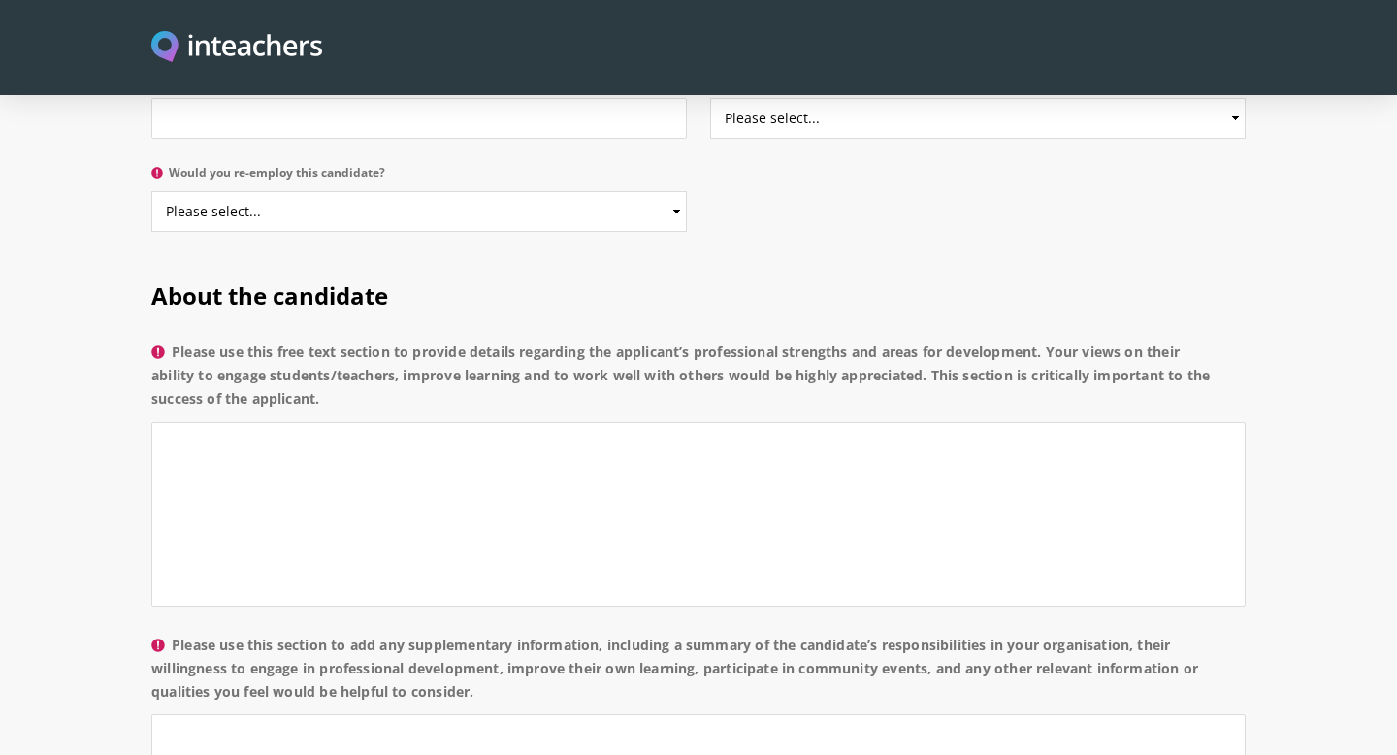
type input "No"
click at [551, 191] on select "Please select... Yes No" at bounding box center [418, 211] width 535 height 41
select select "Yes"
click at [151, 191] on select "Please select... Yes No" at bounding box center [418, 211] width 535 height 41
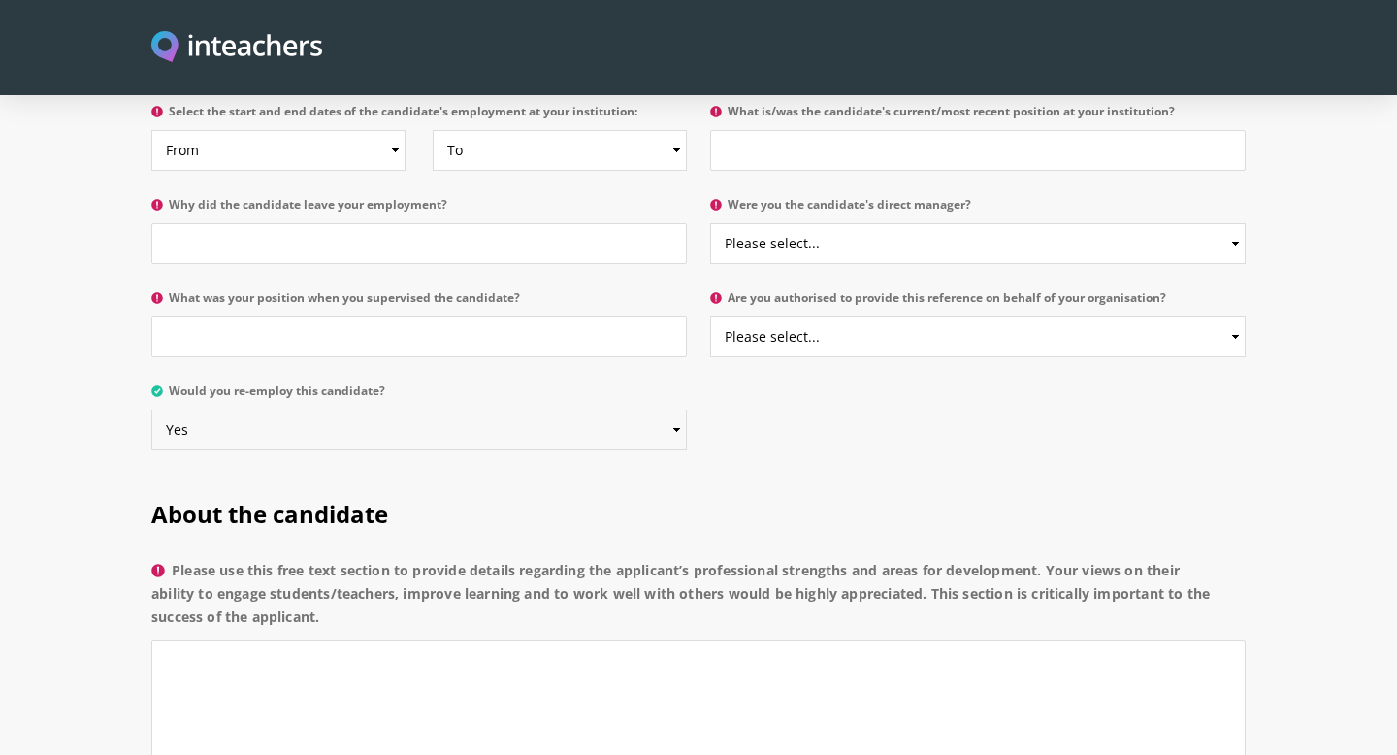
scroll to position [1084, 0]
